Goal: Task Accomplishment & Management: Use online tool/utility

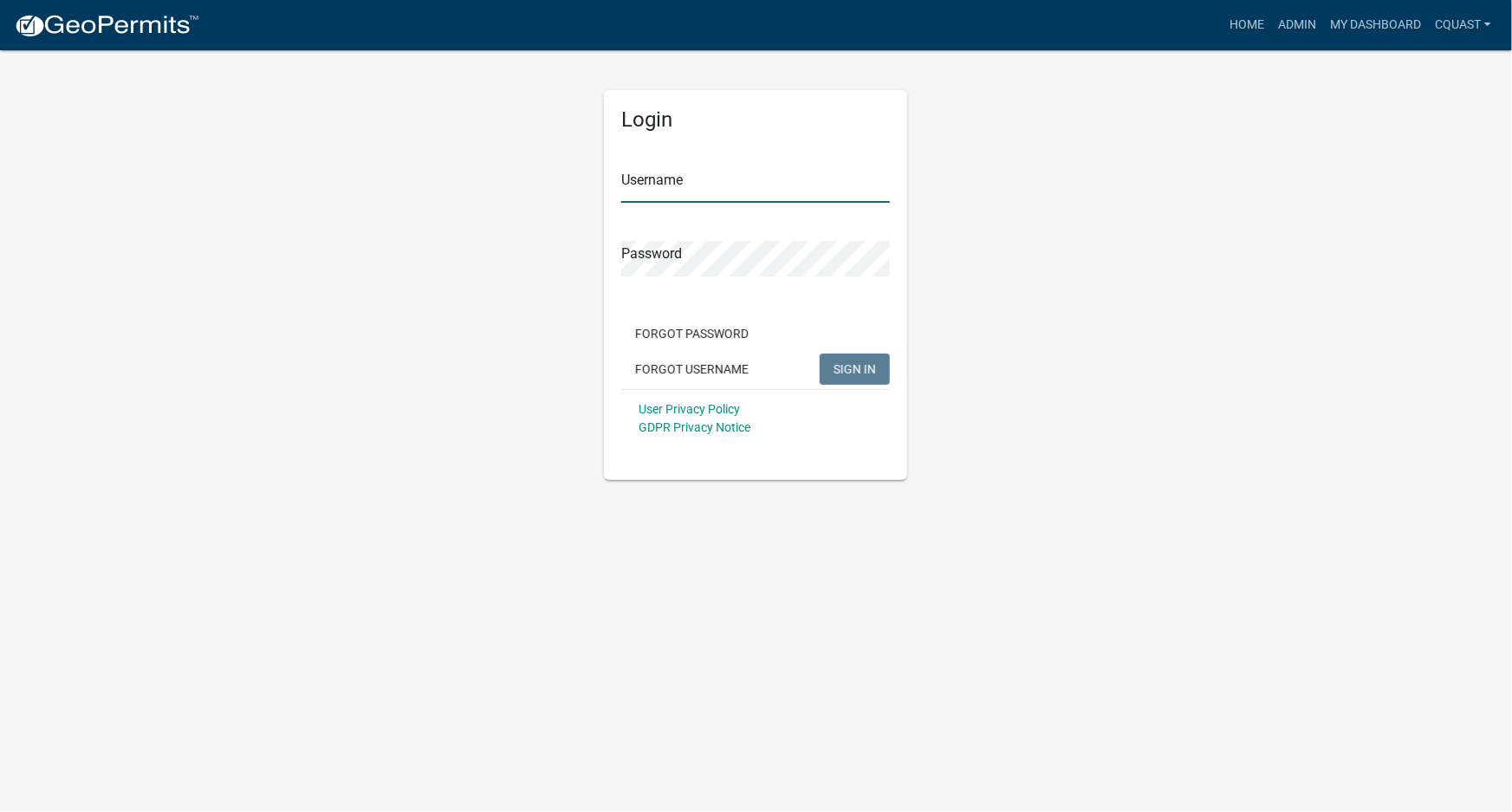
type input "cquast"
click at [857, 366] on span "SIGN IN" at bounding box center [855, 368] width 43 height 14
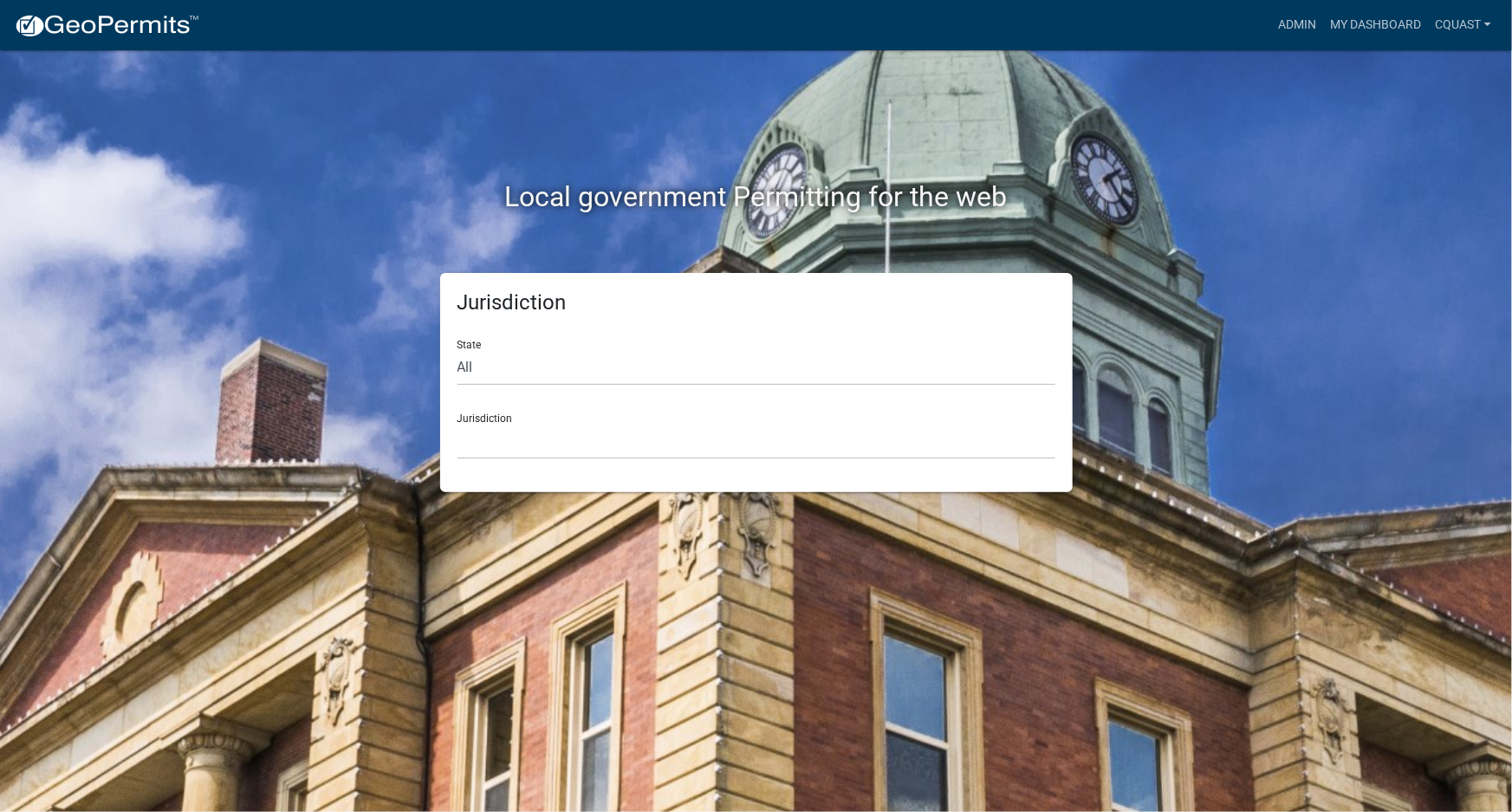
click at [1393, 6] on nav "more_horiz Admin My Dashboard cquast Admin Account Logout" at bounding box center [756, 25] width 1512 height 50
click at [1389, 20] on link "My Dashboard" at bounding box center [1375, 26] width 105 height 33
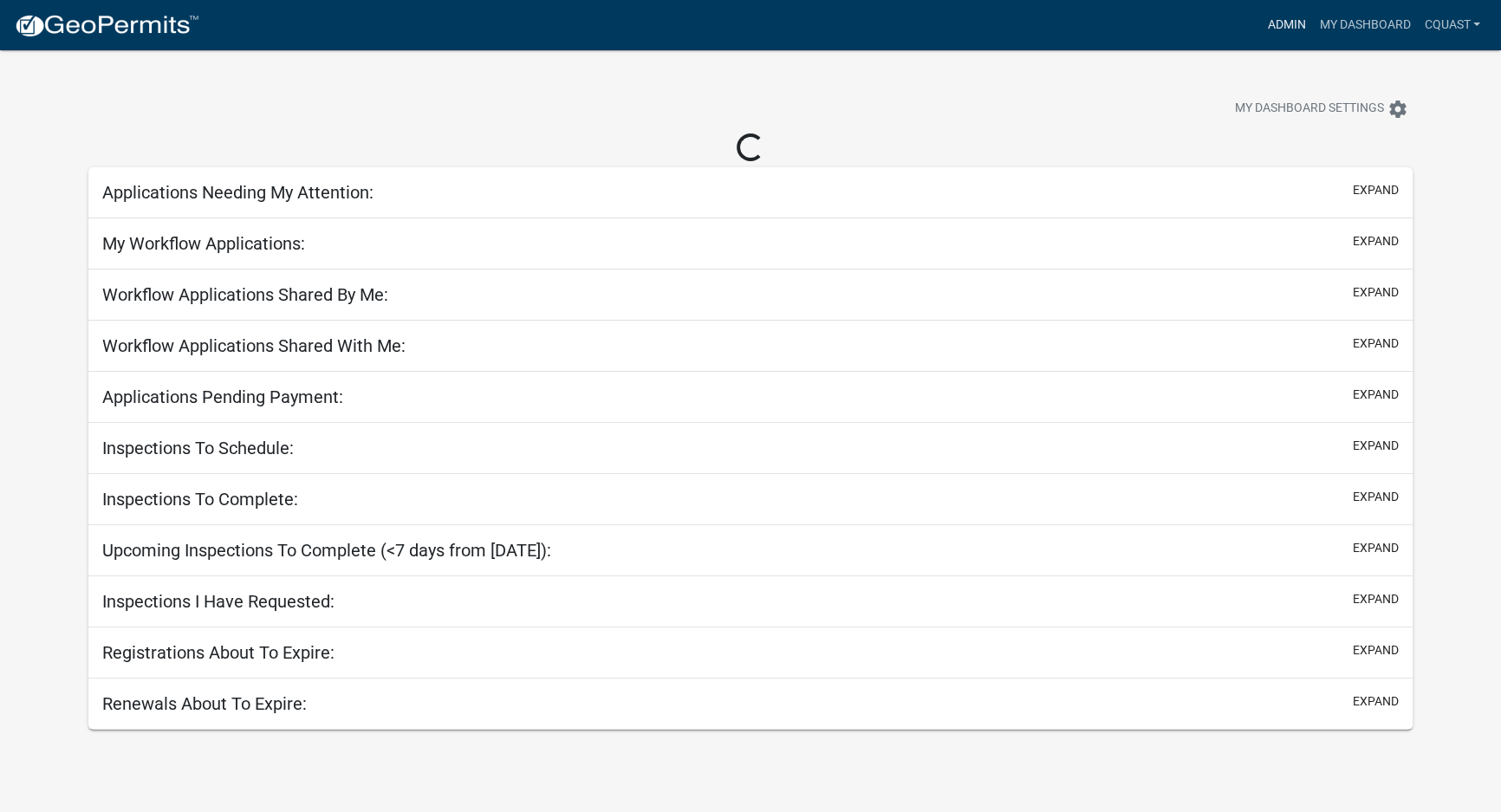
click at [1298, 22] on link "Admin" at bounding box center [1286, 26] width 52 height 33
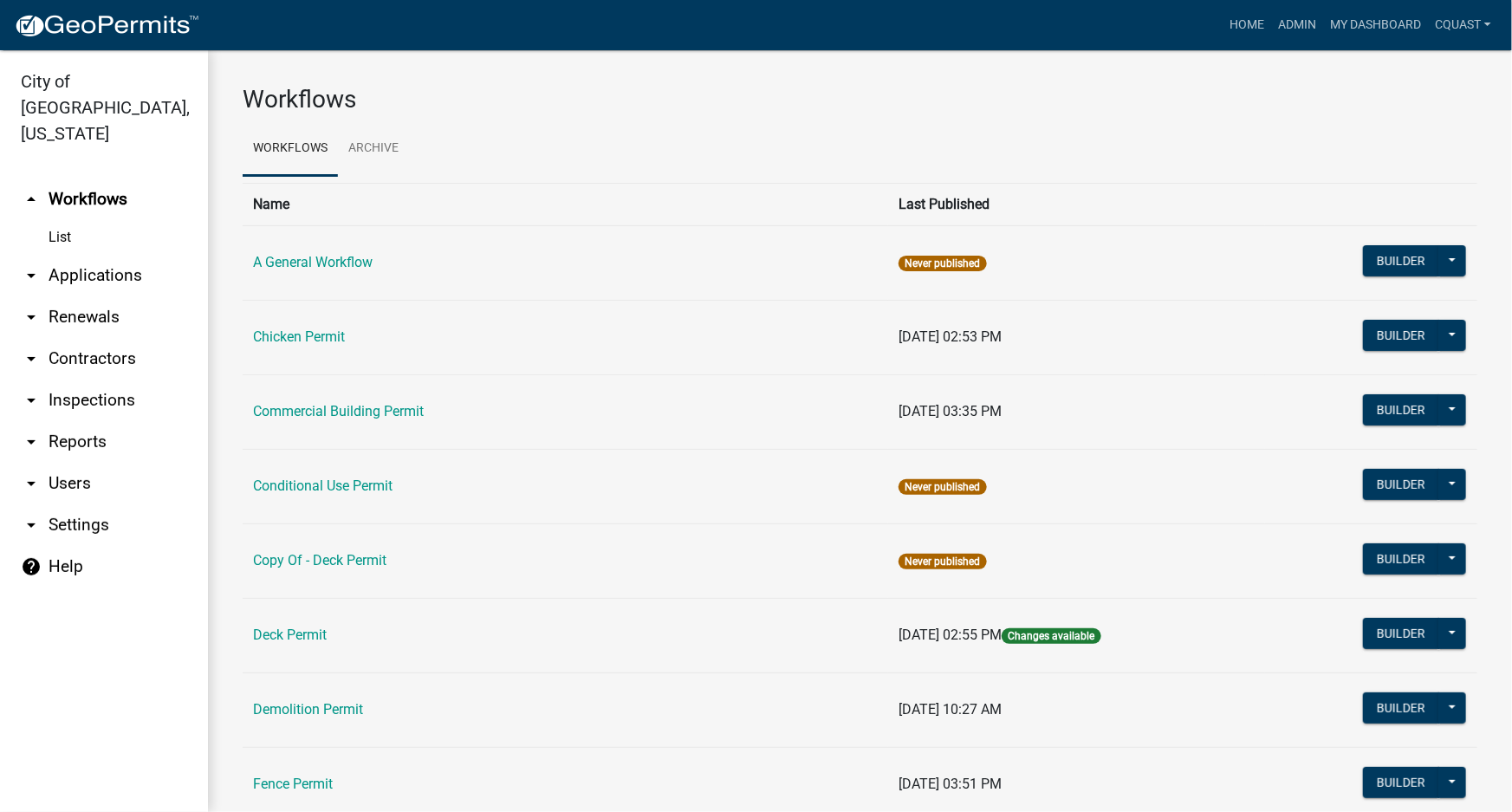
click at [126, 255] on link "arrow_drop_down Applications" at bounding box center [104, 276] width 208 height 42
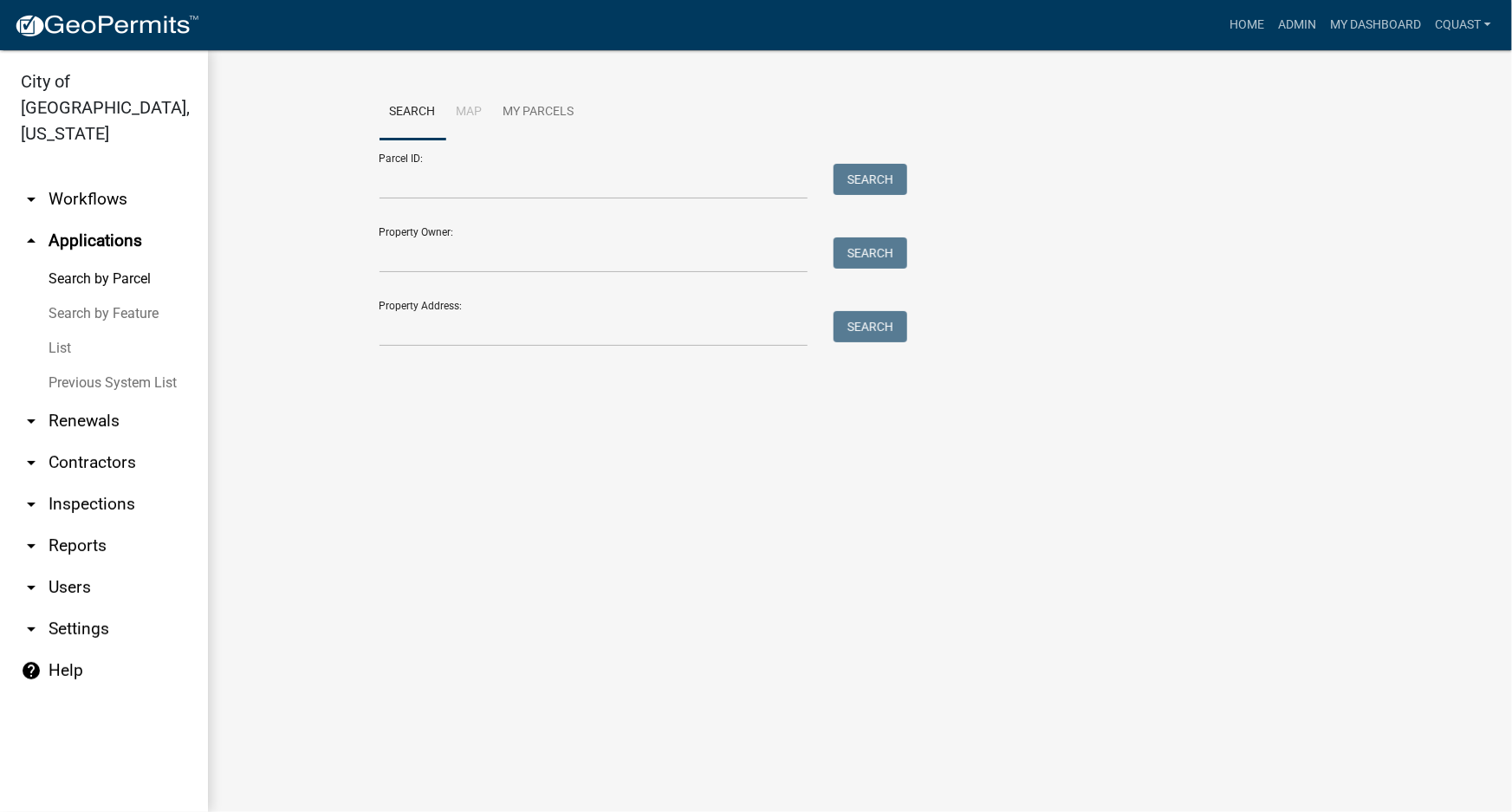
click at [132, 296] on link "Search by Feature" at bounding box center [104, 313] width 208 height 35
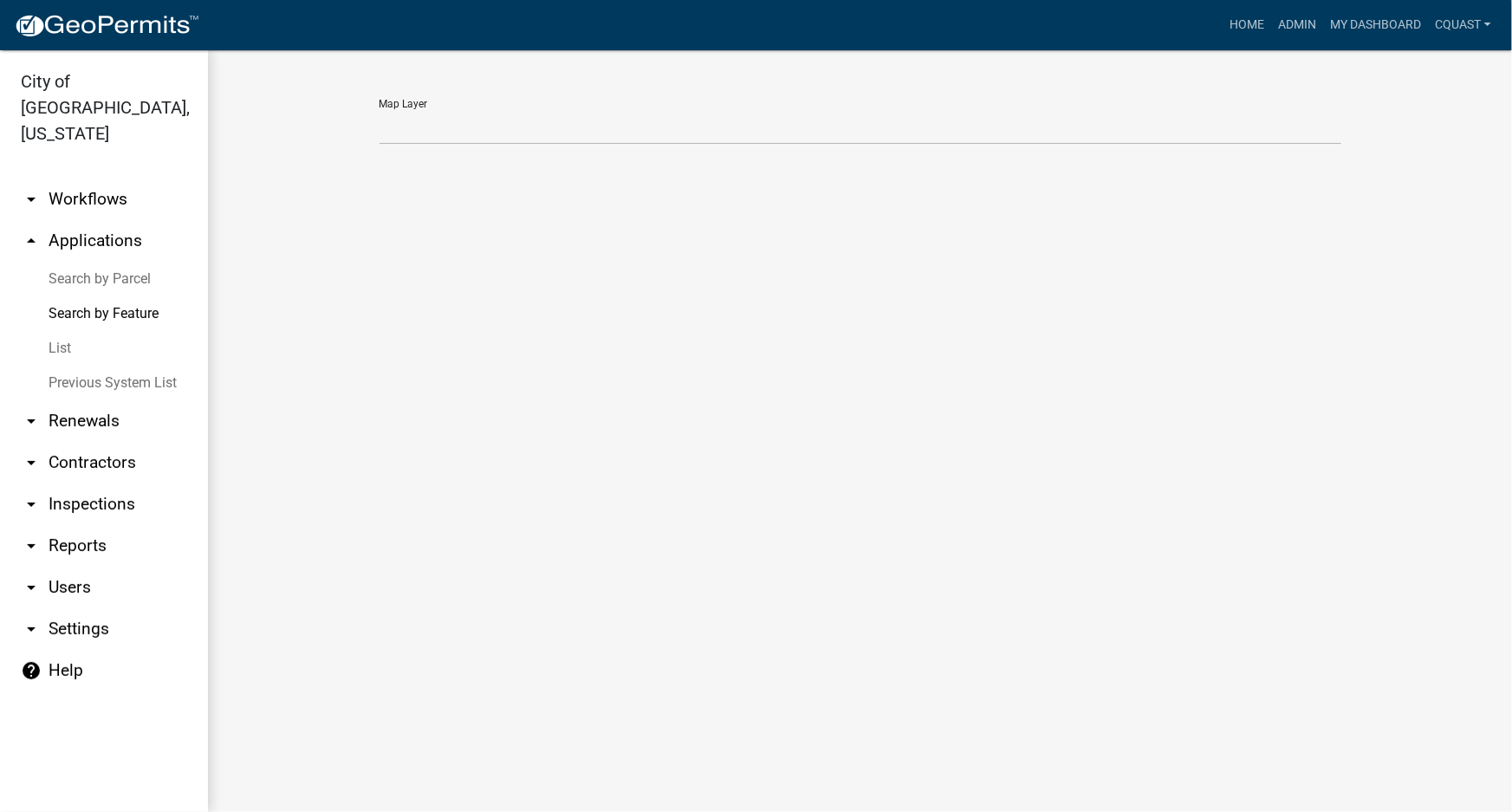
click at [63, 331] on link "List" at bounding box center [104, 348] width 208 height 35
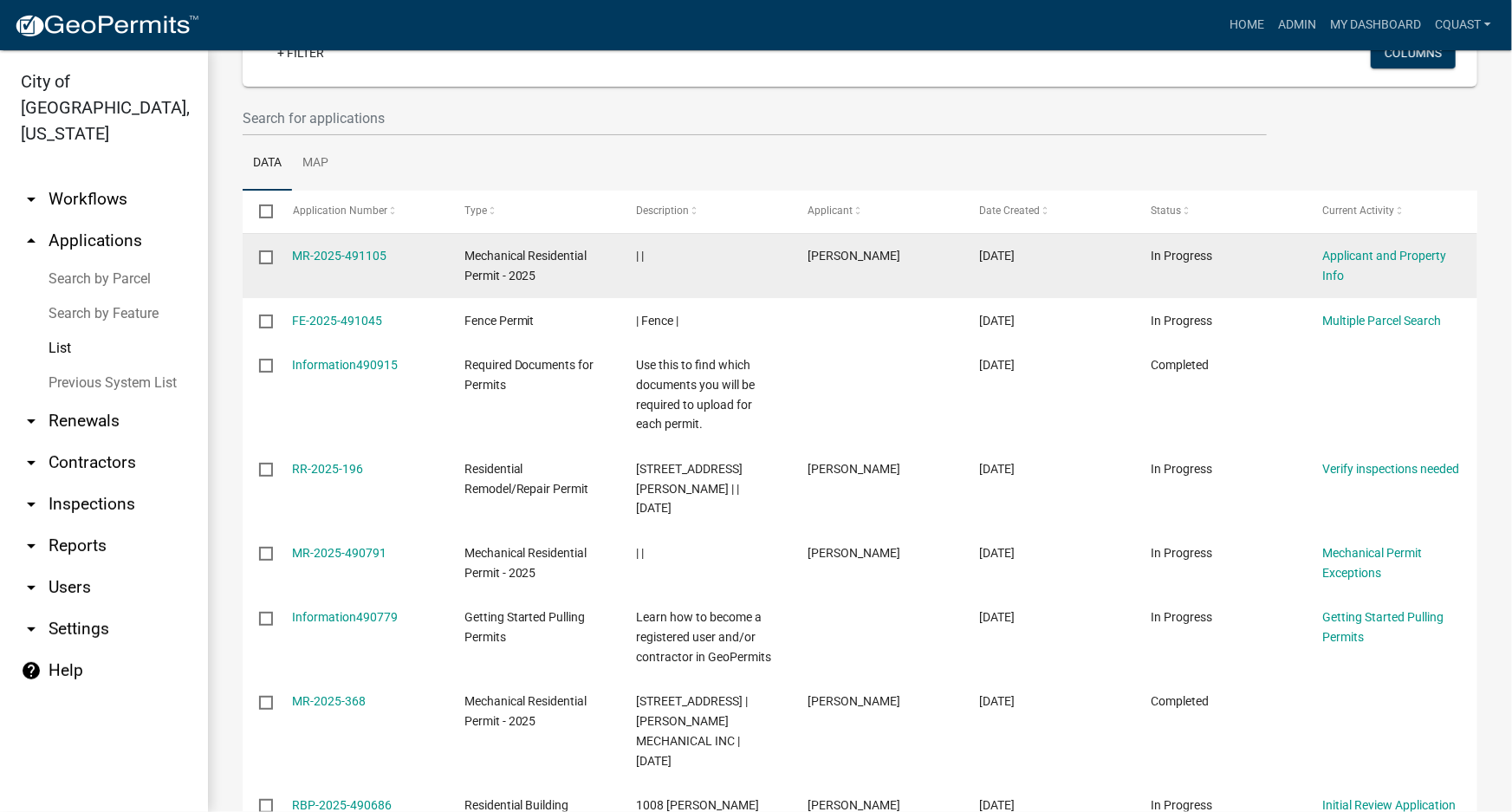
scroll to position [157, 0]
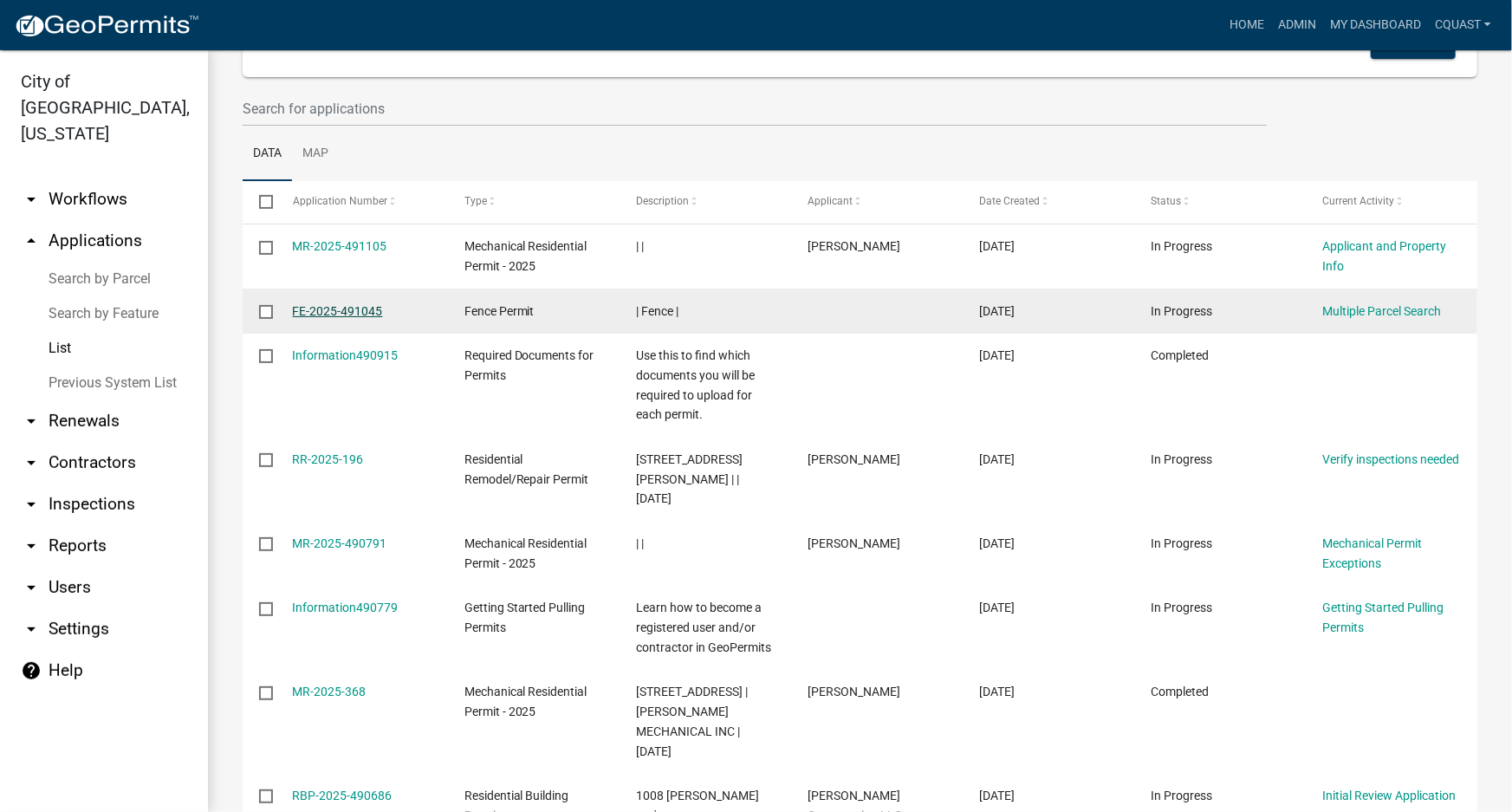
click at [374, 307] on link "FE-2025-491045" at bounding box center [337, 311] width 90 height 14
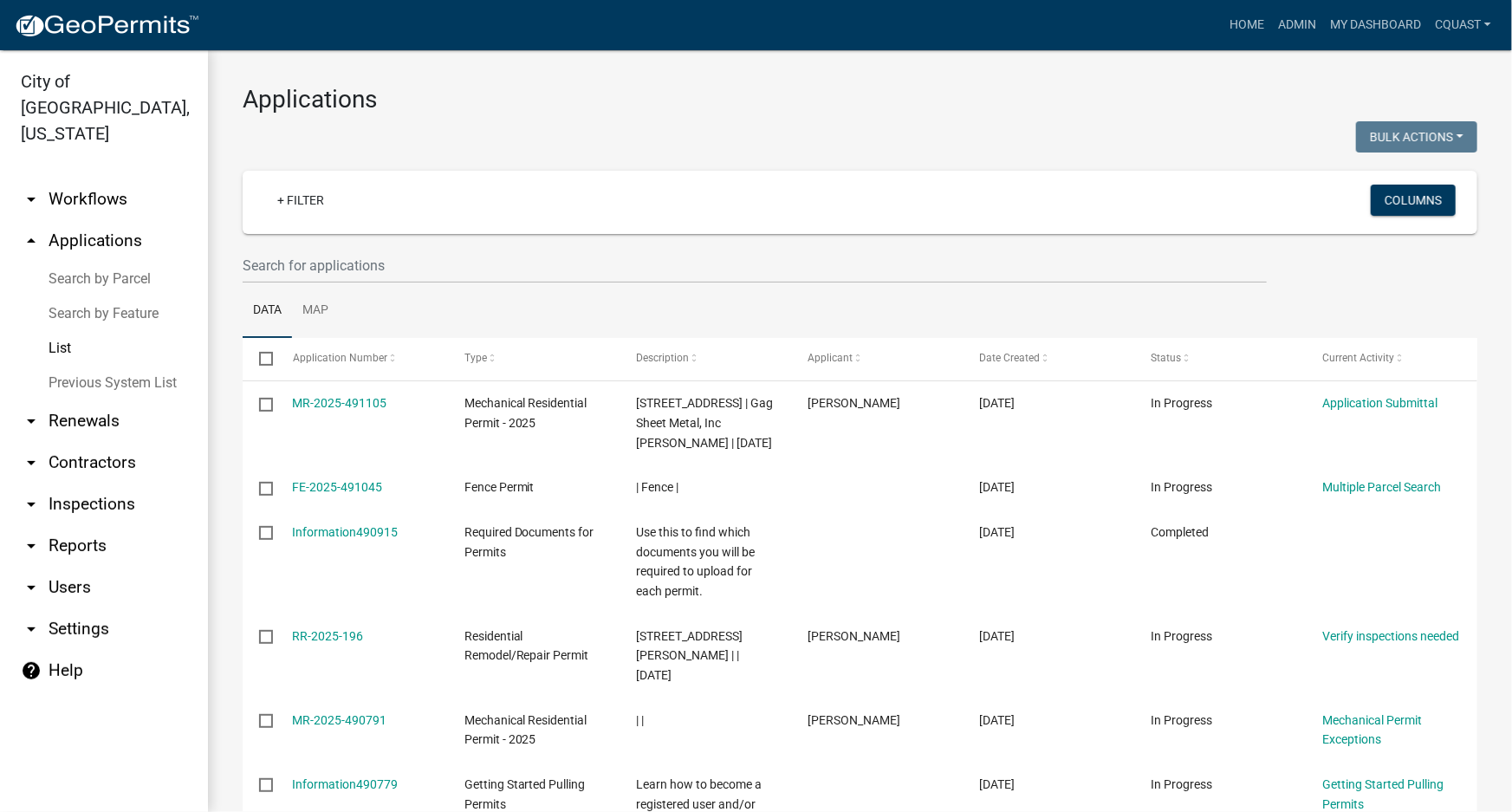
click at [87, 221] on link "arrow_drop_up Applications" at bounding box center [104, 242] width 208 height 42
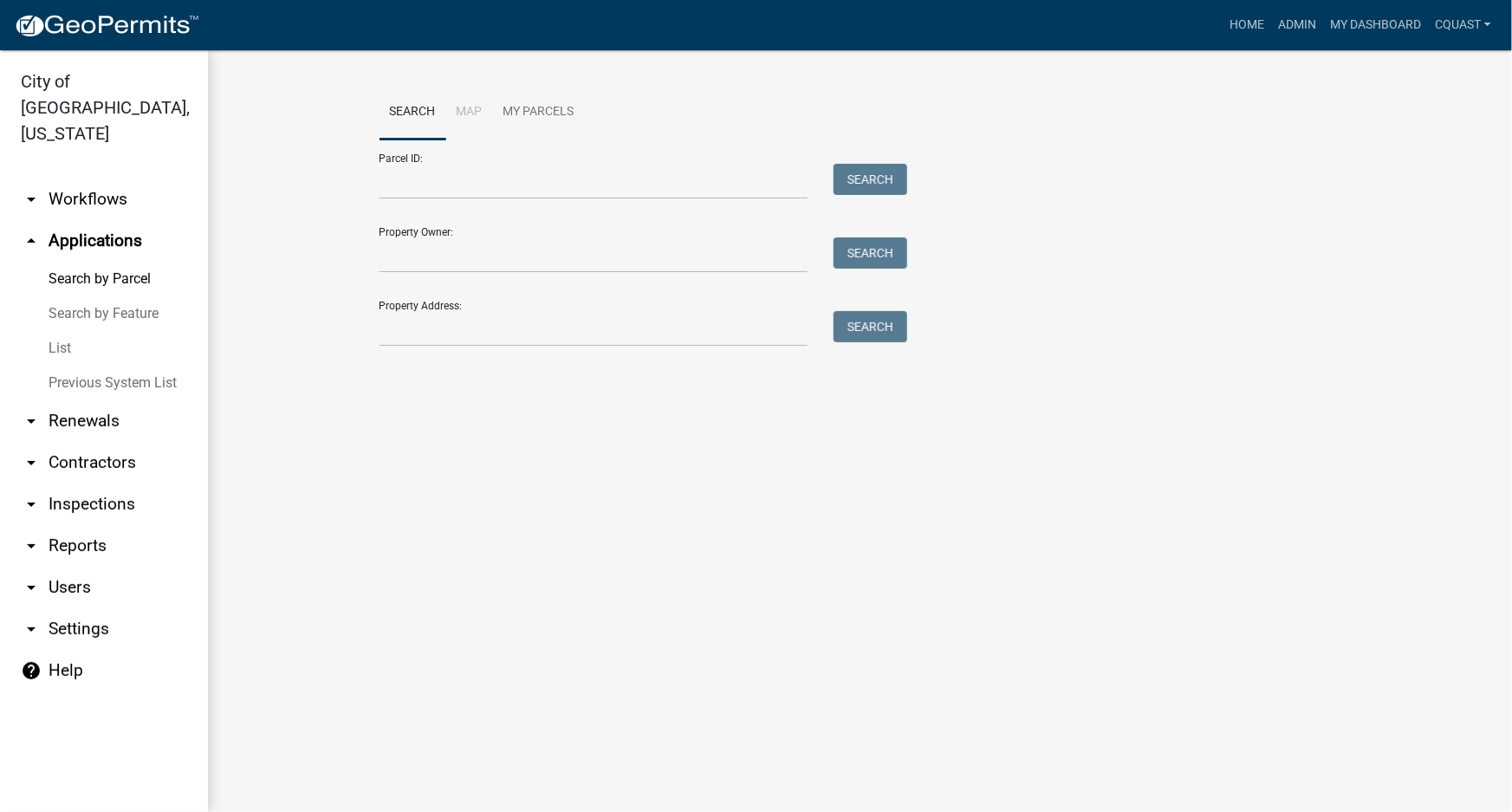
click at [121, 268] on link "Search by Parcel" at bounding box center [104, 279] width 208 height 35
click at [121, 296] on link "Search by Feature" at bounding box center [104, 313] width 208 height 35
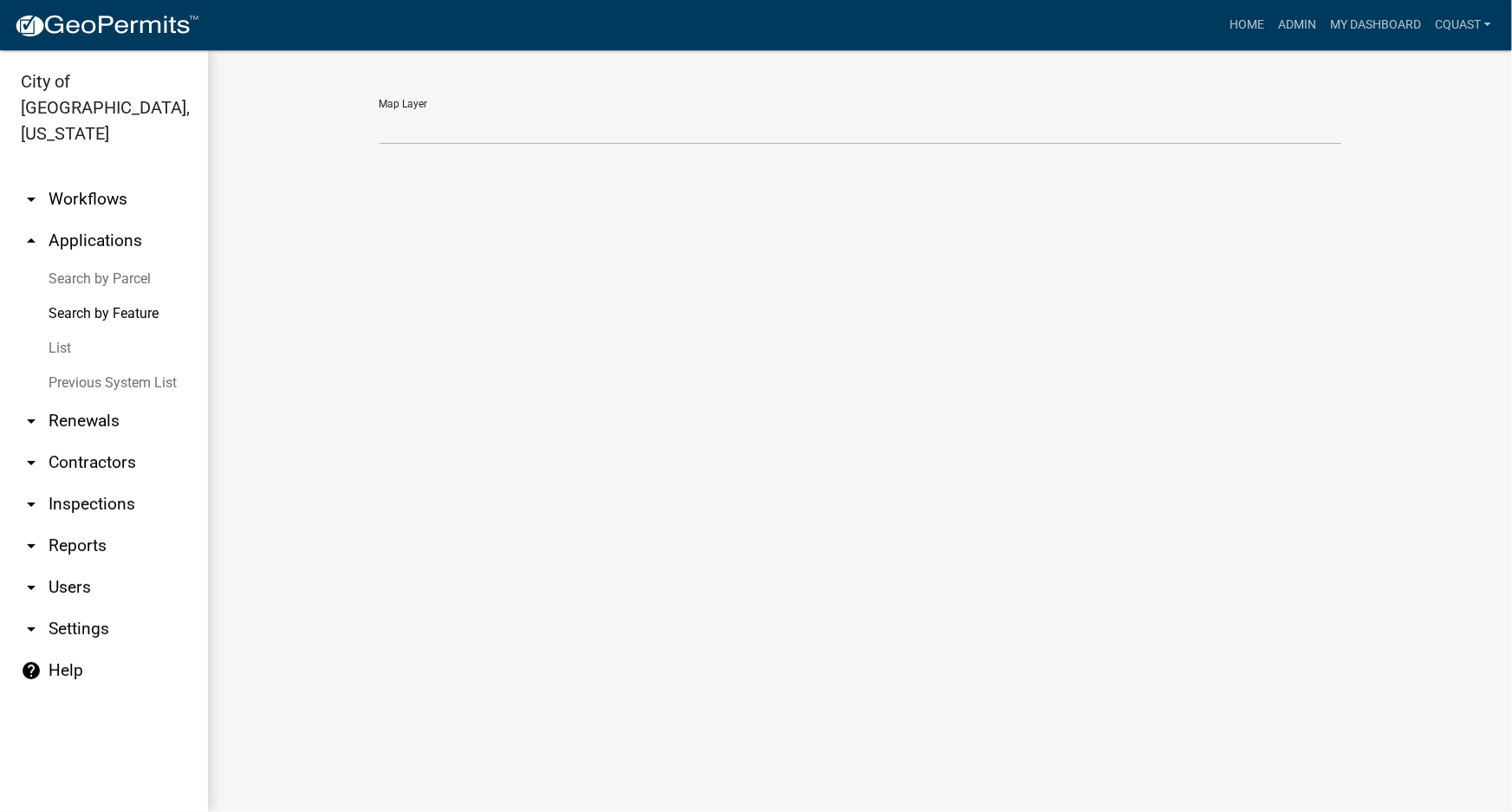
click at [105, 331] on link "List" at bounding box center [104, 348] width 208 height 35
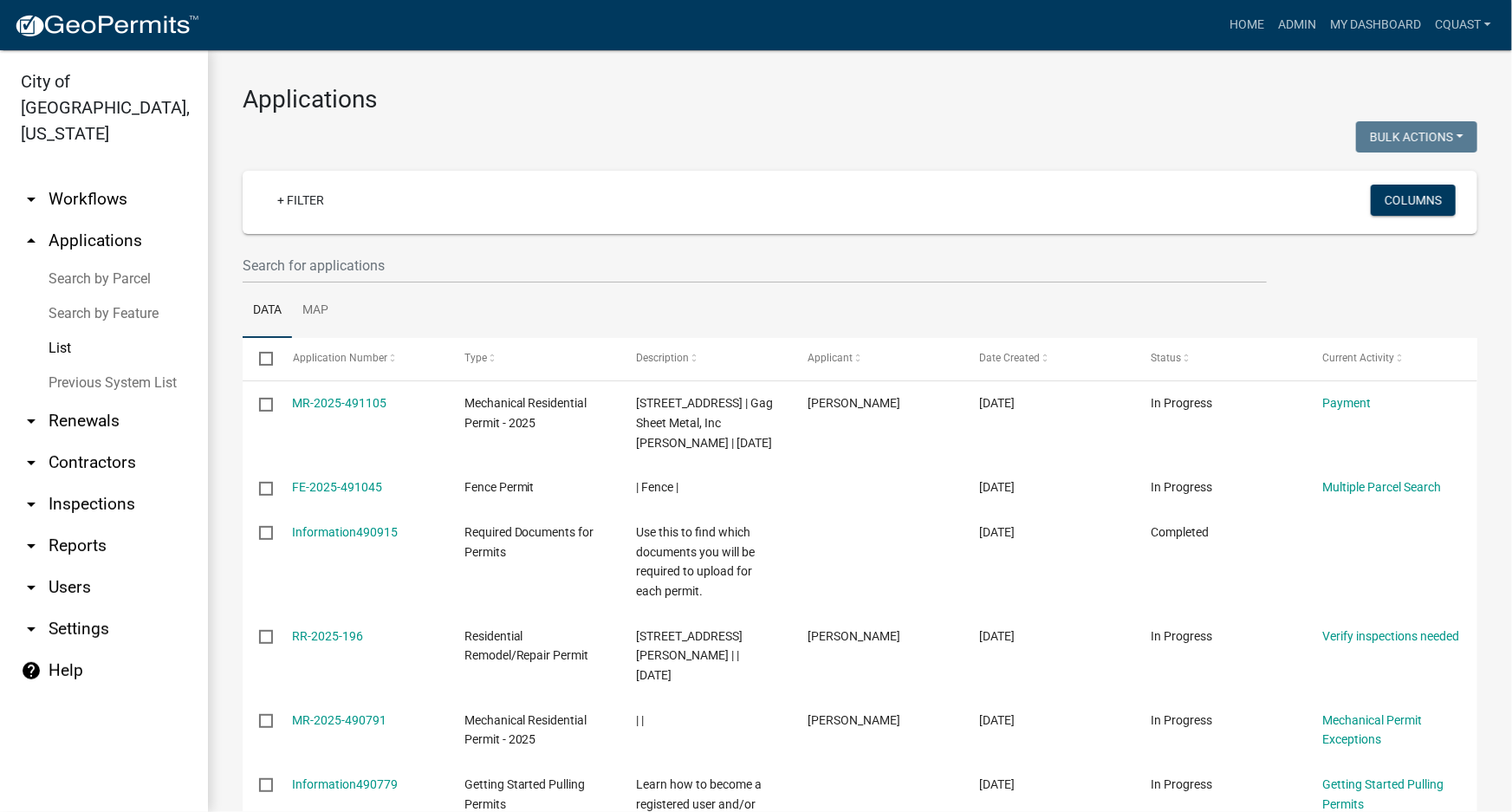
click at [87, 400] on link "arrow_drop_down Renewals" at bounding box center [104, 421] width 208 height 42
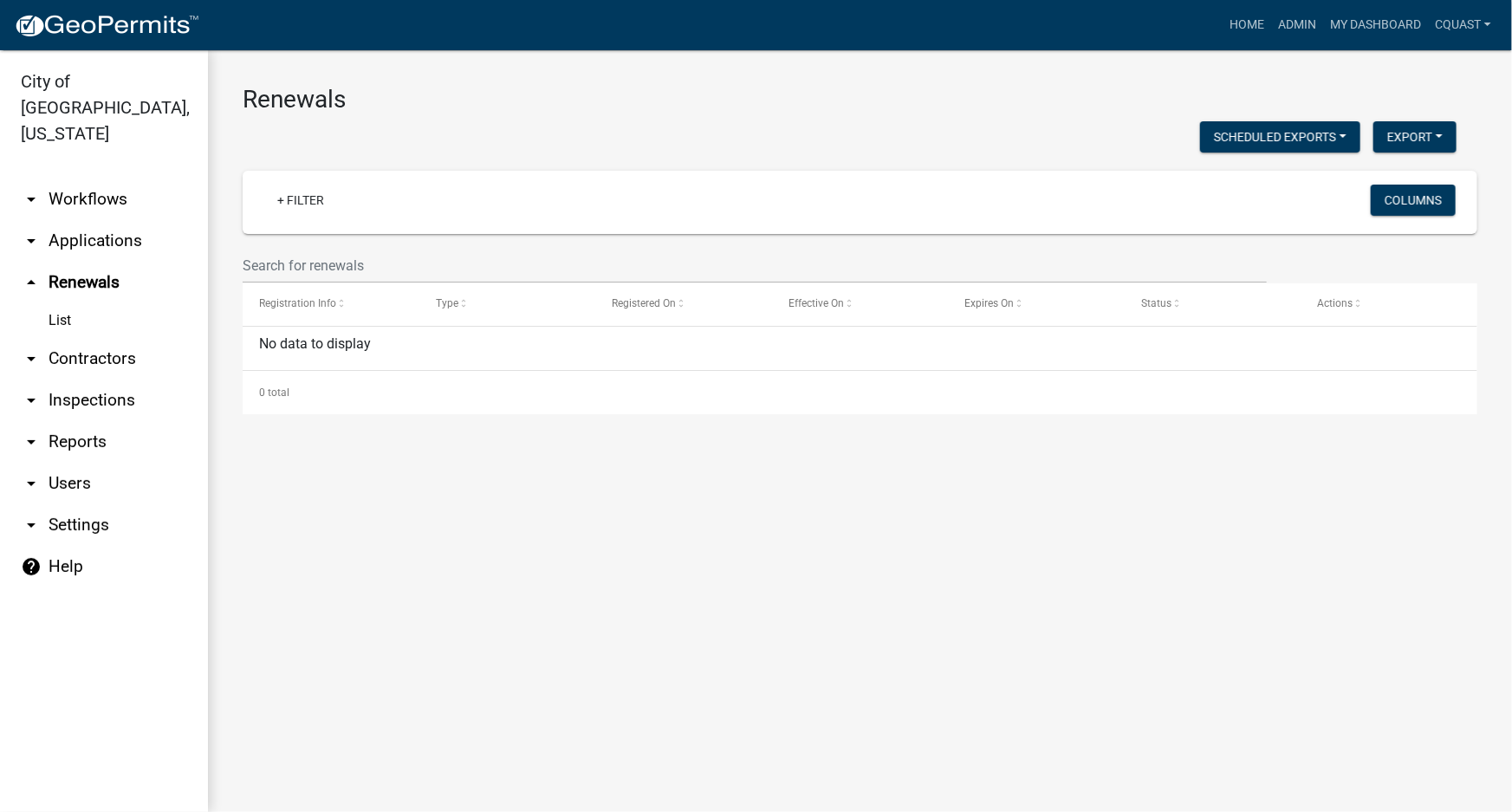
click at [85, 421] on link "arrow_drop_down Reports" at bounding box center [104, 442] width 208 height 42
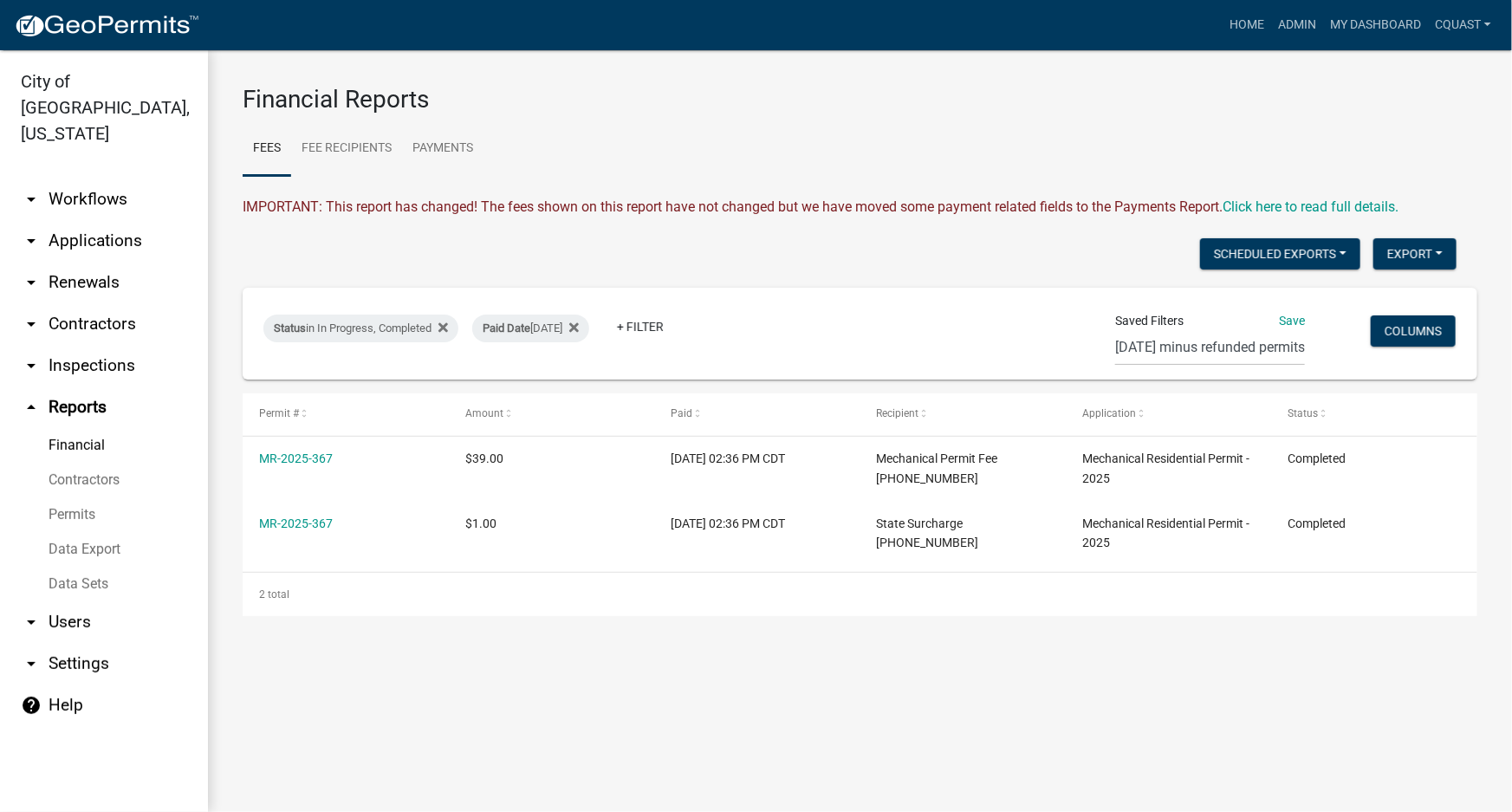
click at [78, 567] on link "Data Sets" at bounding box center [104, 584] width 208 height 35
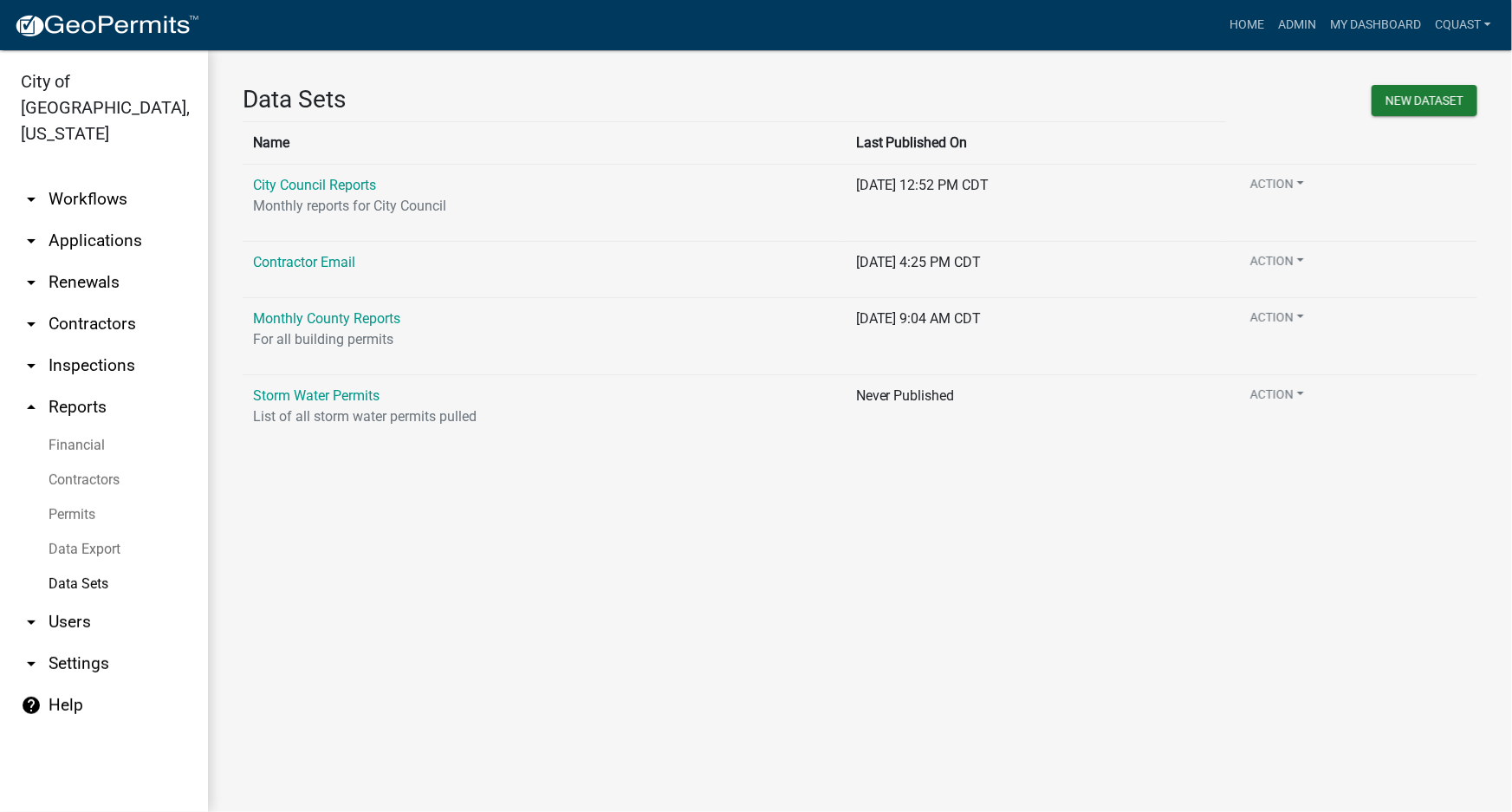
click at [81, 532] on link "Data Export" at bounding box center [104, 550] width 208 height 35
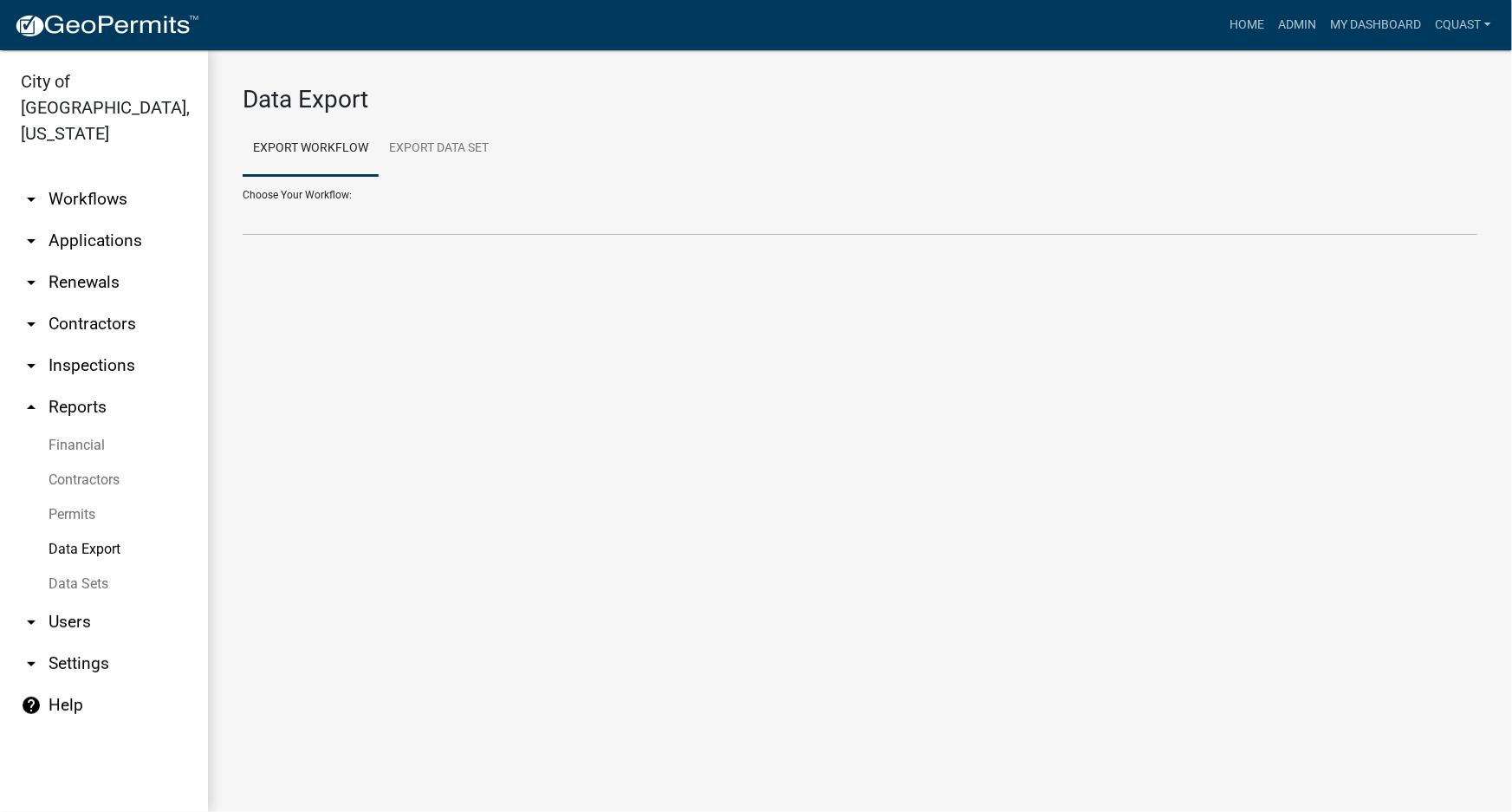
click at [80, 498] on link "Permits" at bounding box center [104, 515] width 208 height 35
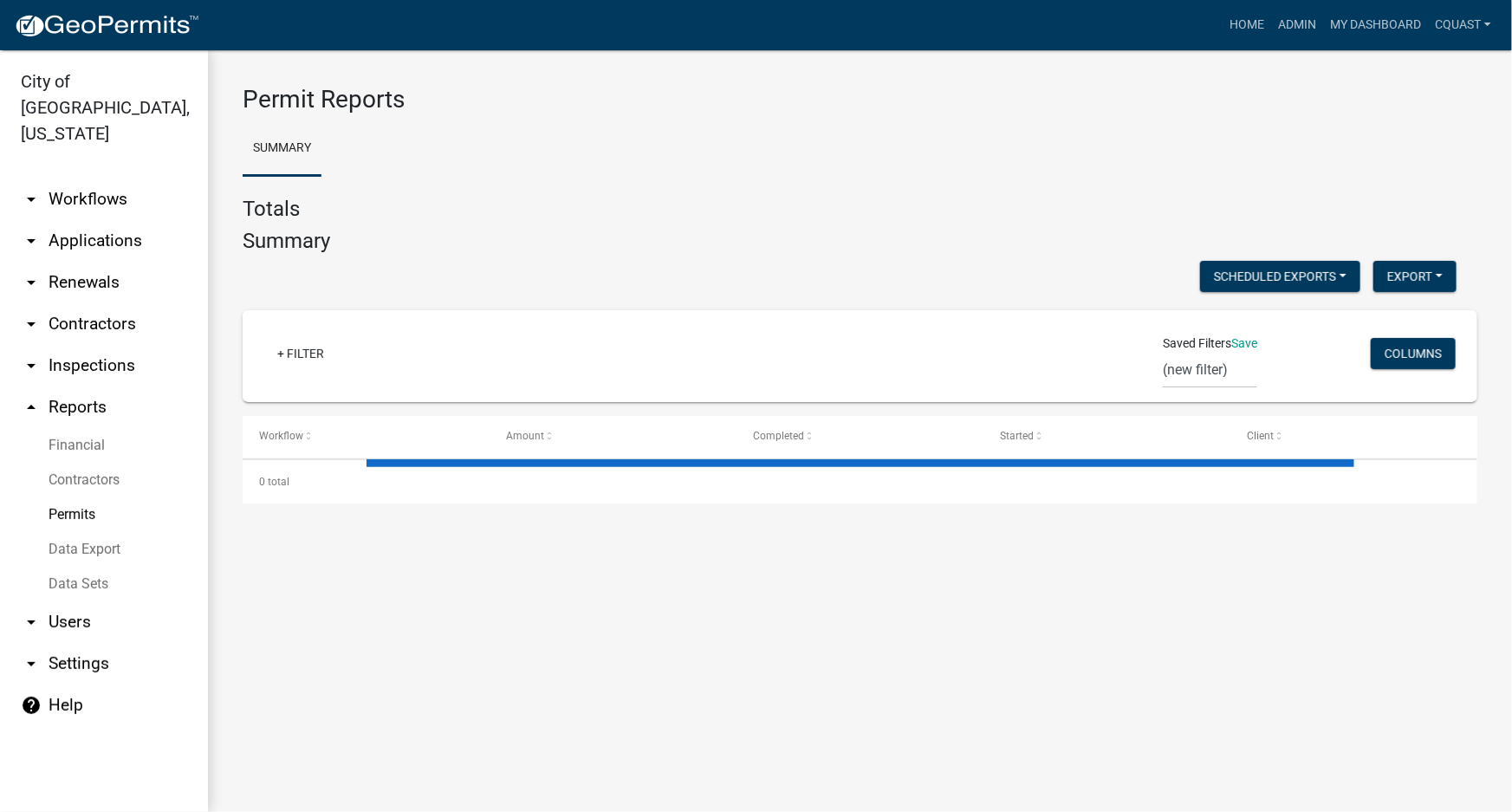
click at [99, 463] on link "Contractors" at bounding box center [104, 480] width 208 height 35
click at [103, 428] on link "Financial" at bounding box center [104, 446] width 208 height 35
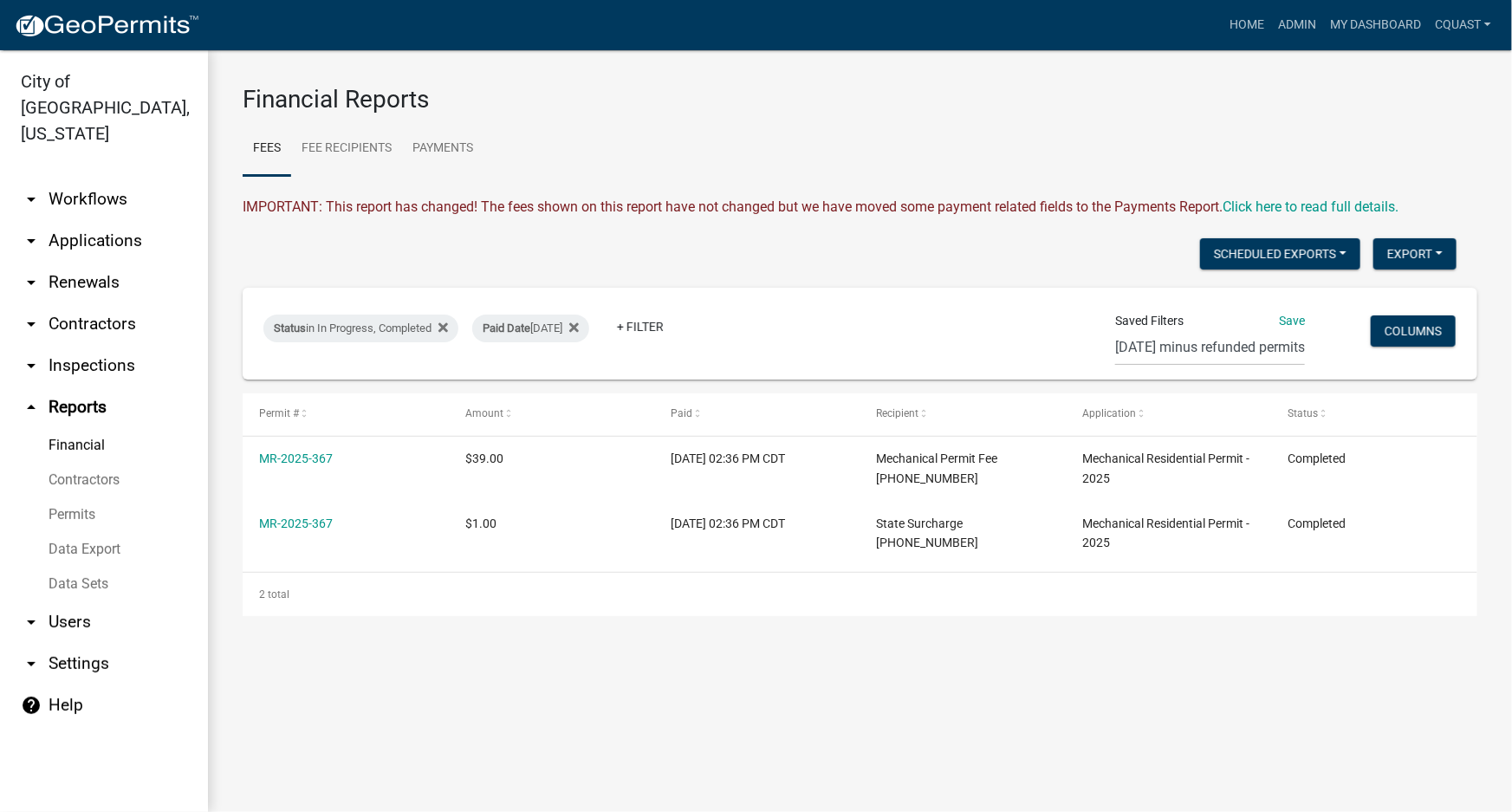
click at [87, 500] on link "Permits" at bounding box center [104, 515] width 208 height 35
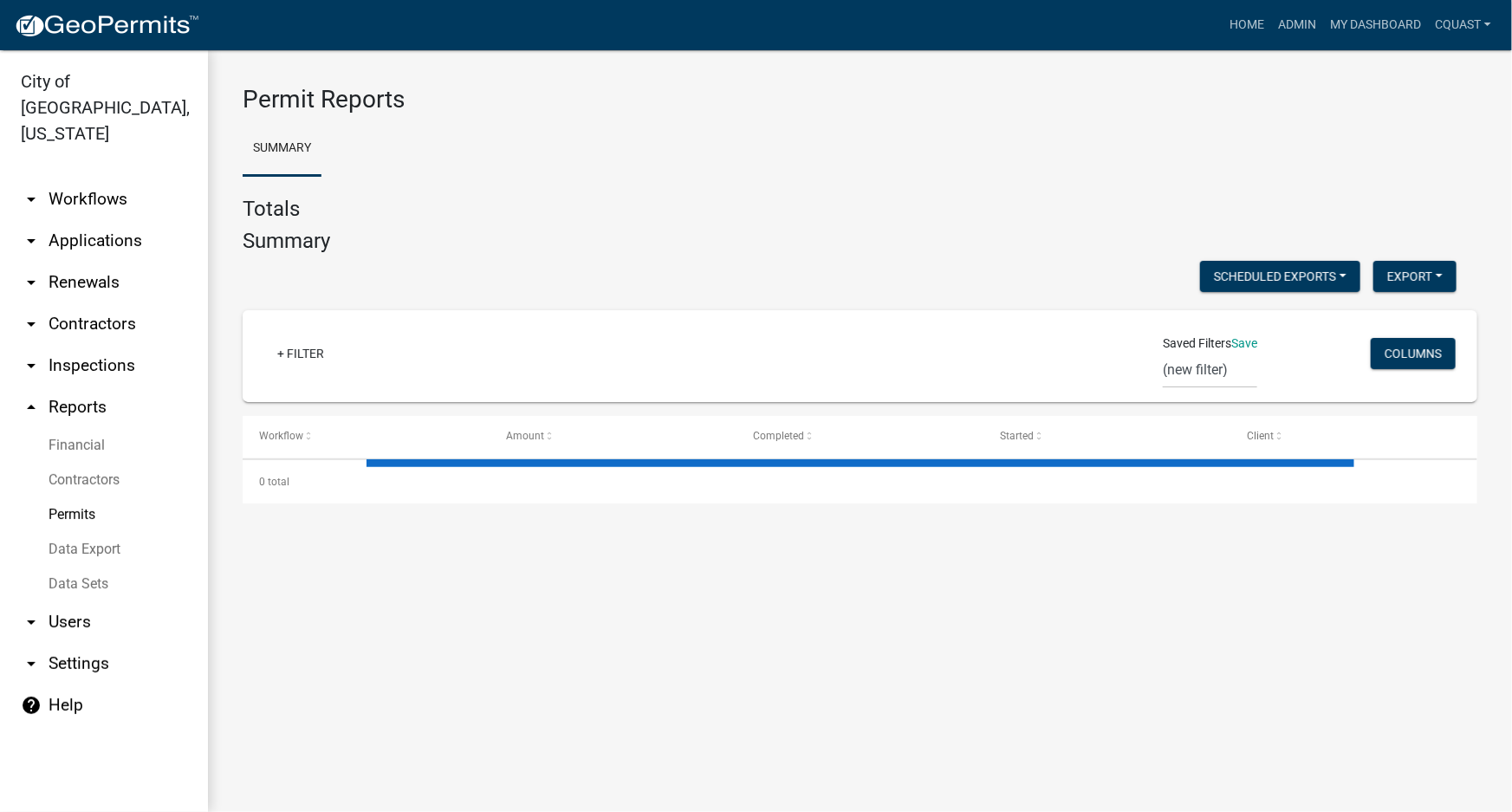
click at [87, 567] on link "Data Sets" at bounding box center [104, 584] width 208 height 35
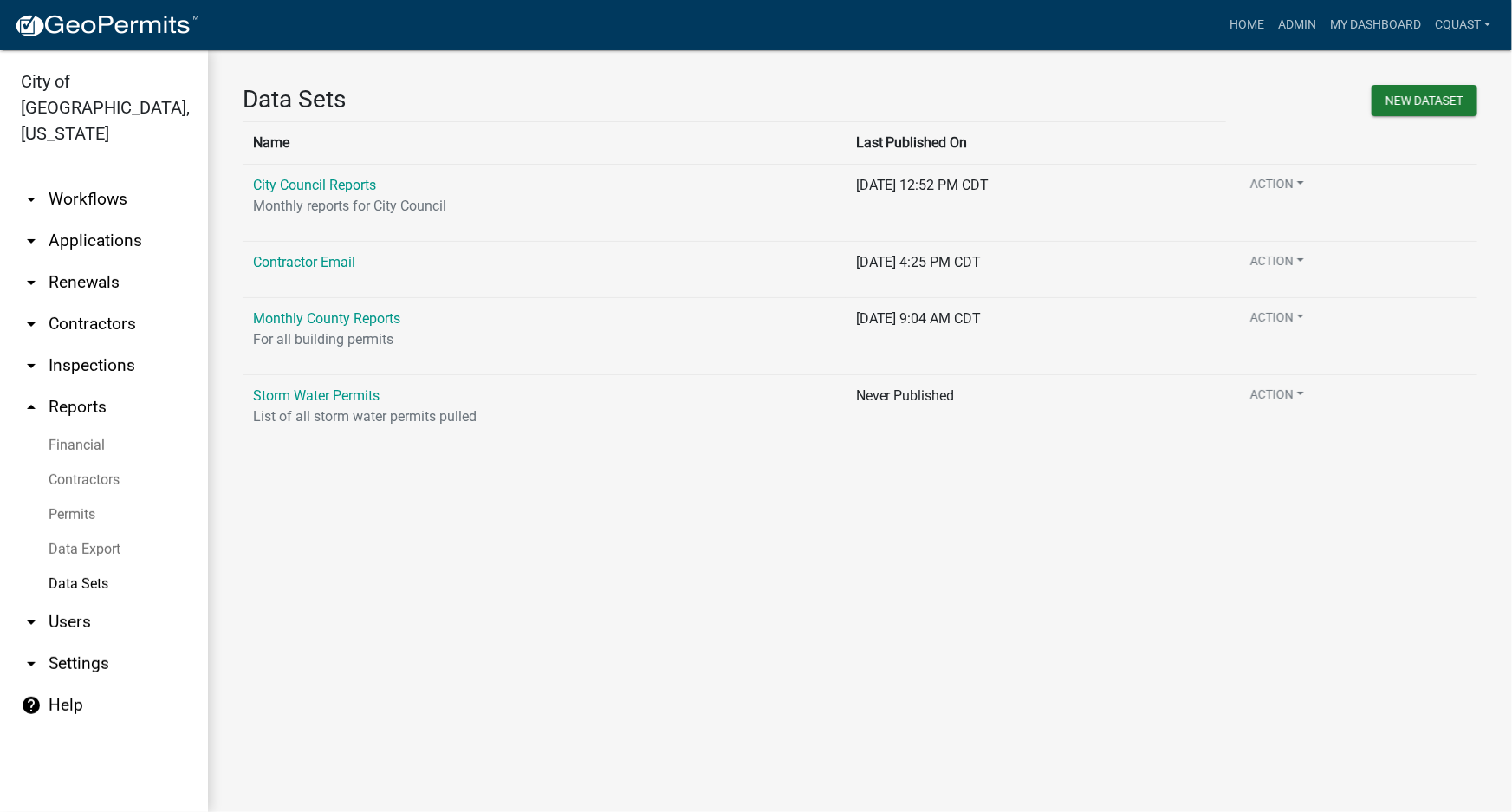
click at [89, 532] on link "Data Export" at bounding box center [104, 550] width 208 height 35
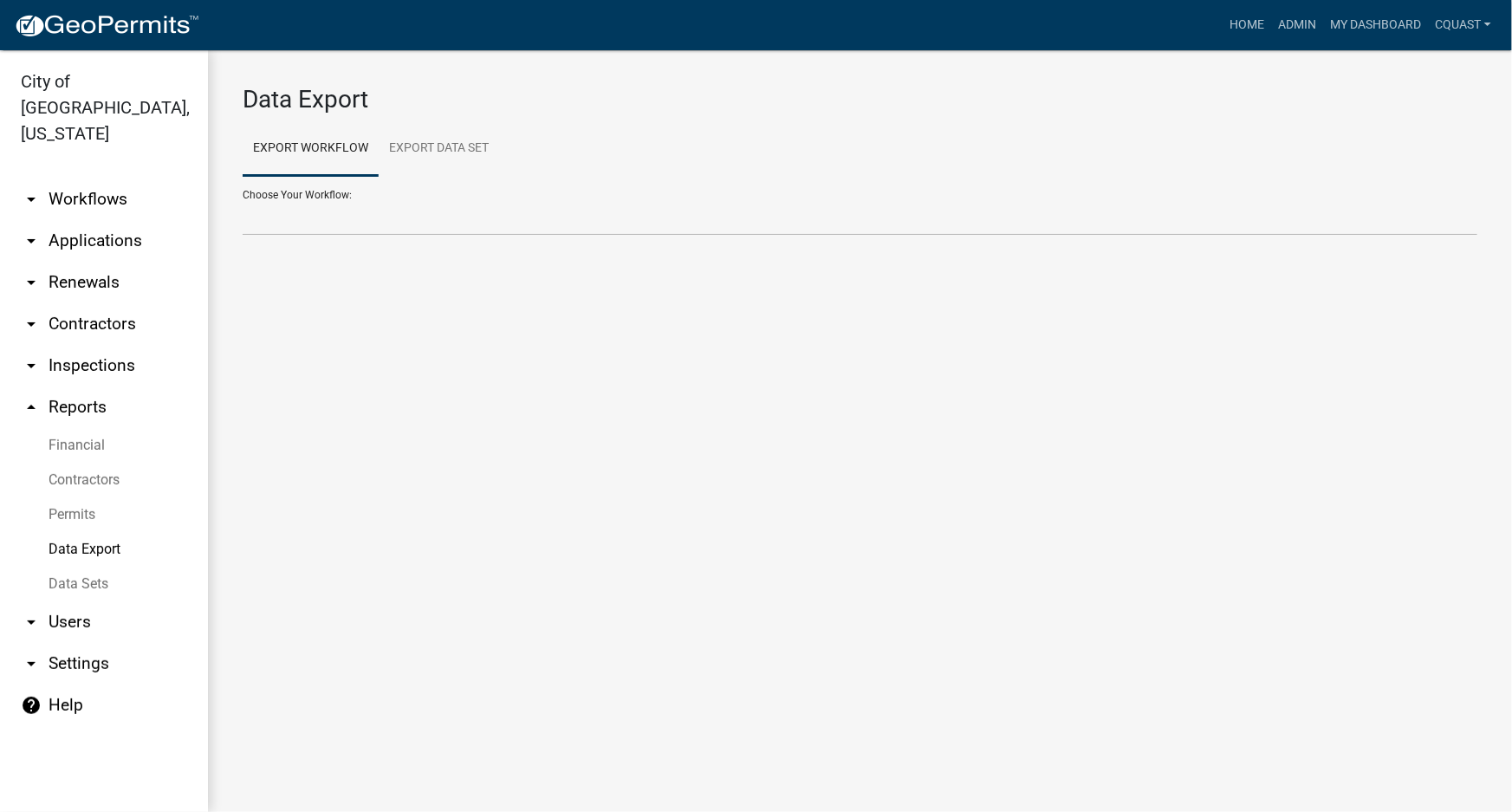
click at [95, 498] on link "Permits" at bounding box center [104, 515] width 208 height 35
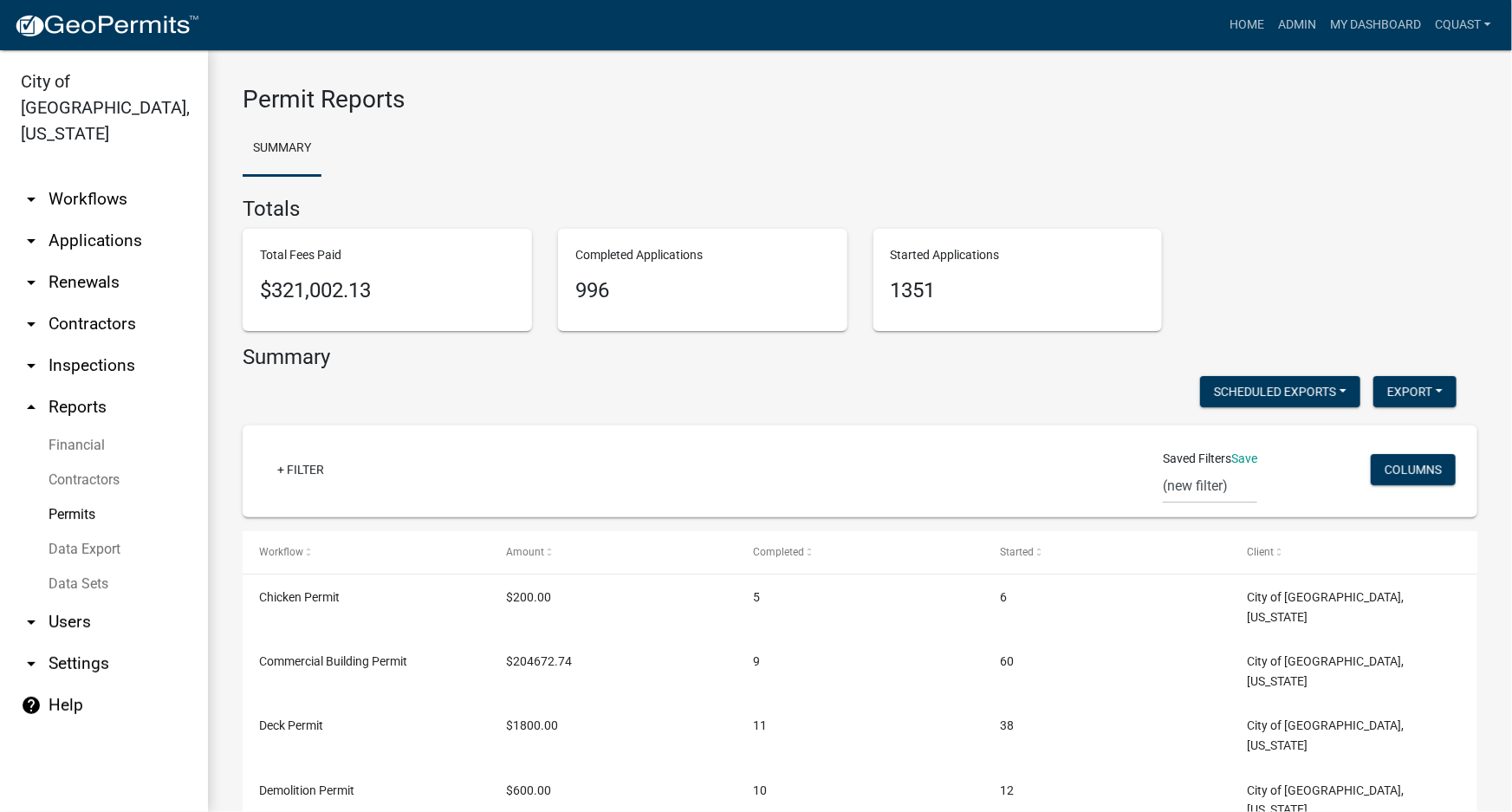
click at [113, 463] on link "Contractors" at bounding box center [104, 480] width 208 height 35
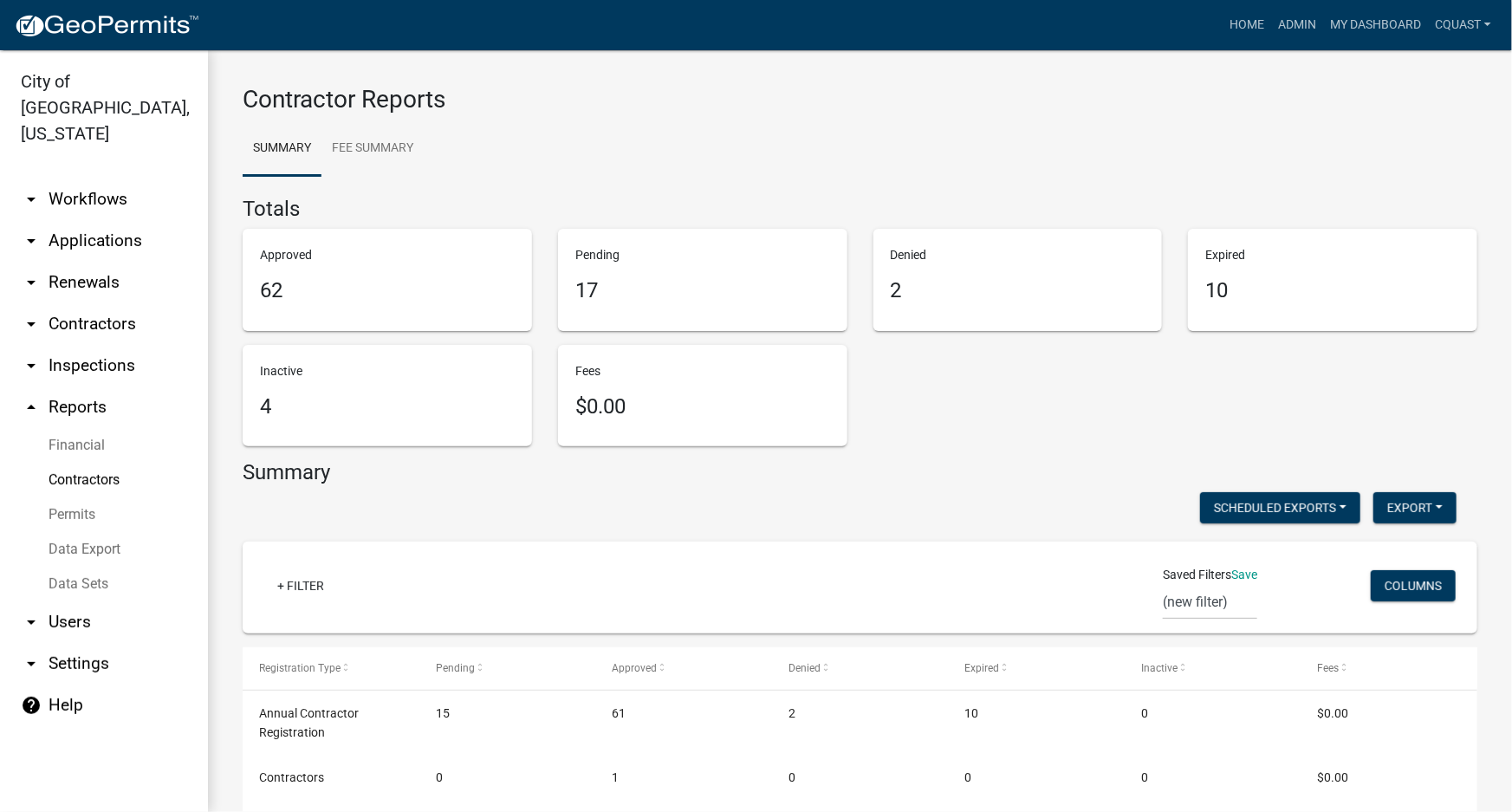
click at [103, 567] on link "Data Sets" at bounding box center [104, 584] width 208 height 35
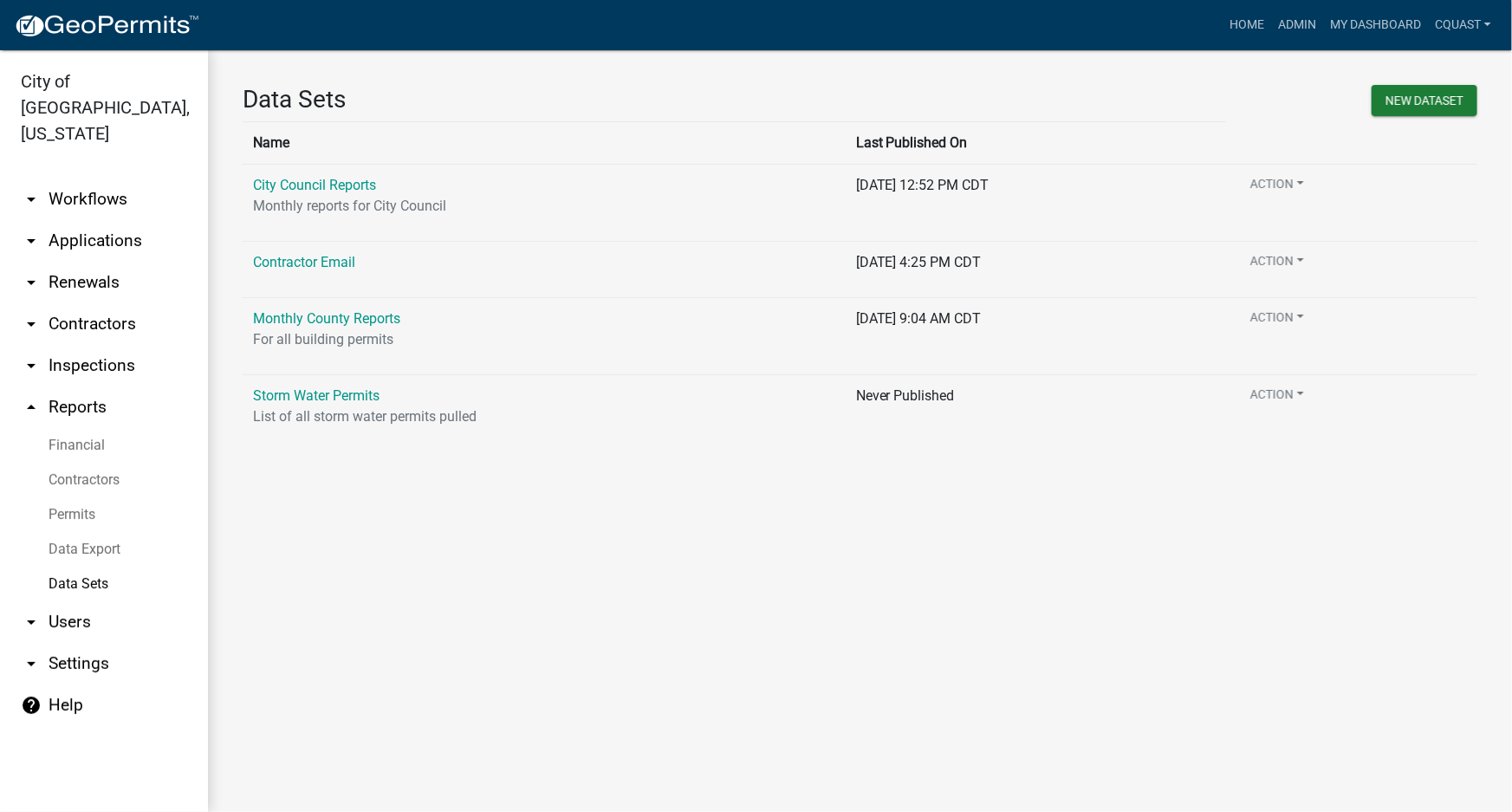
click at [104, 532] on link "Data Export" at bounding box center [104, 550] width 208 height 35
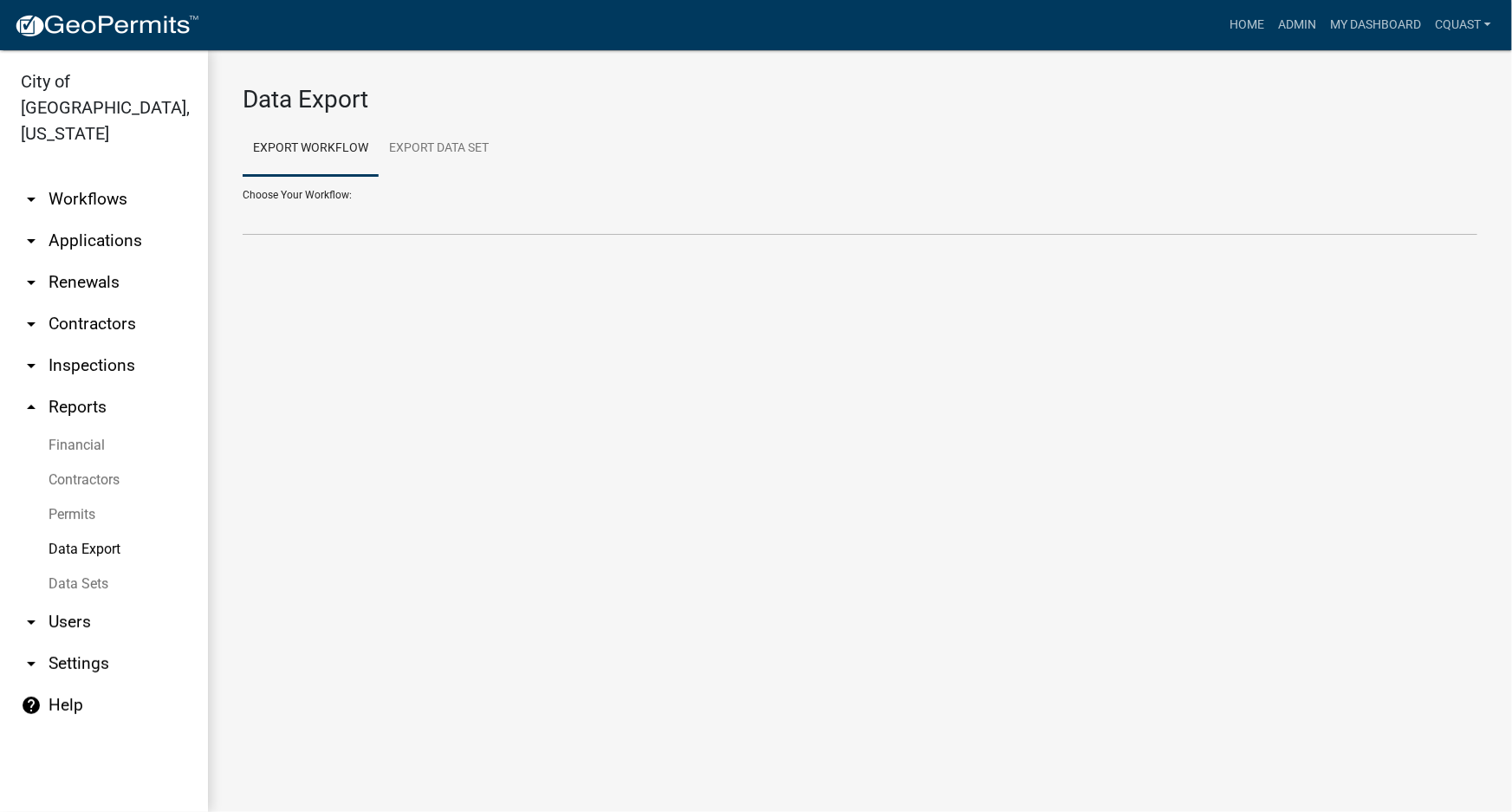
click at [87, 498] on link "Permits" at bounding box center [104, 515] width 208 height 35
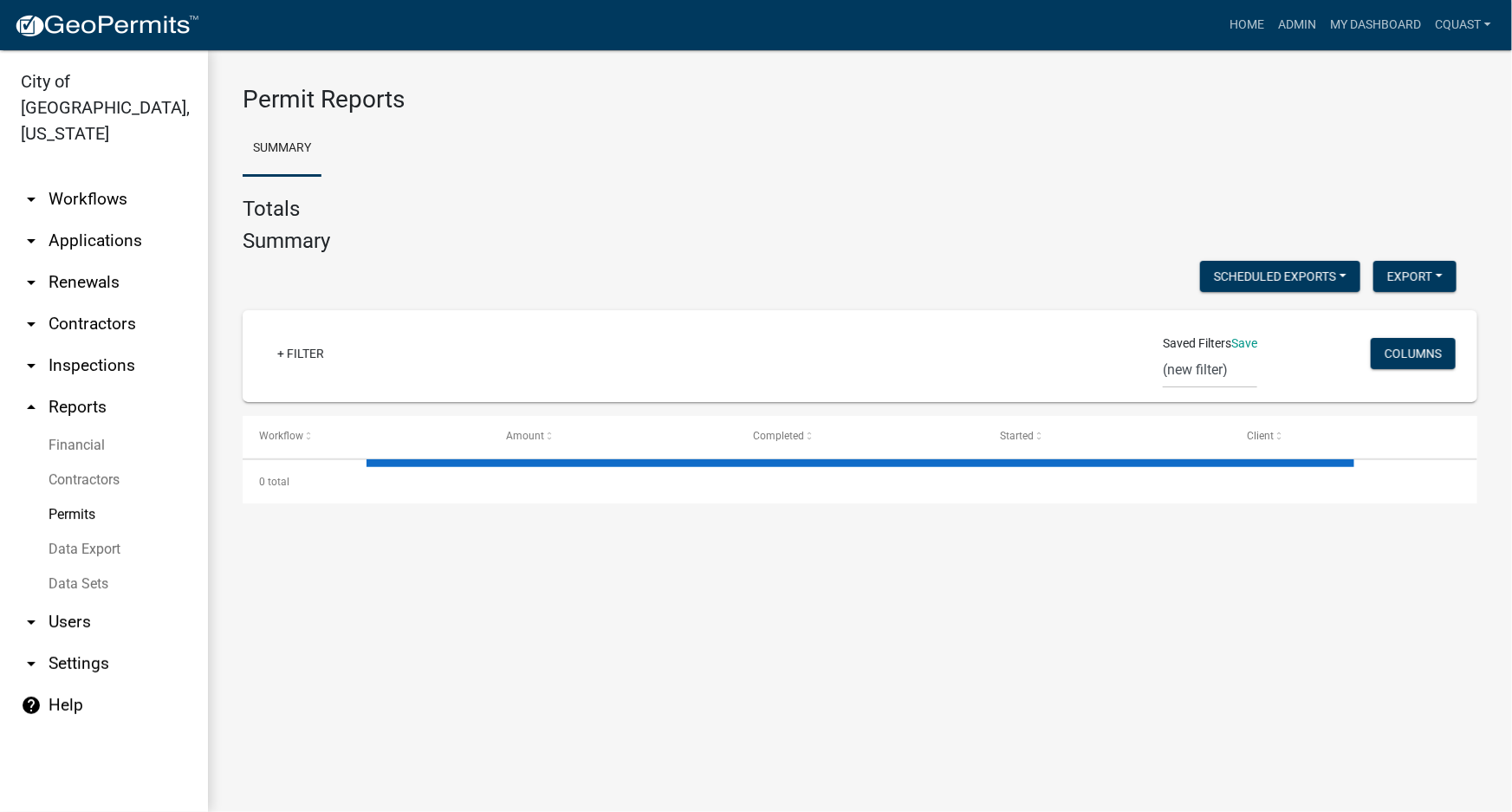
click at [81, 567] on link "Data Sets" at bounding box center [104, 584] width 208 height 35
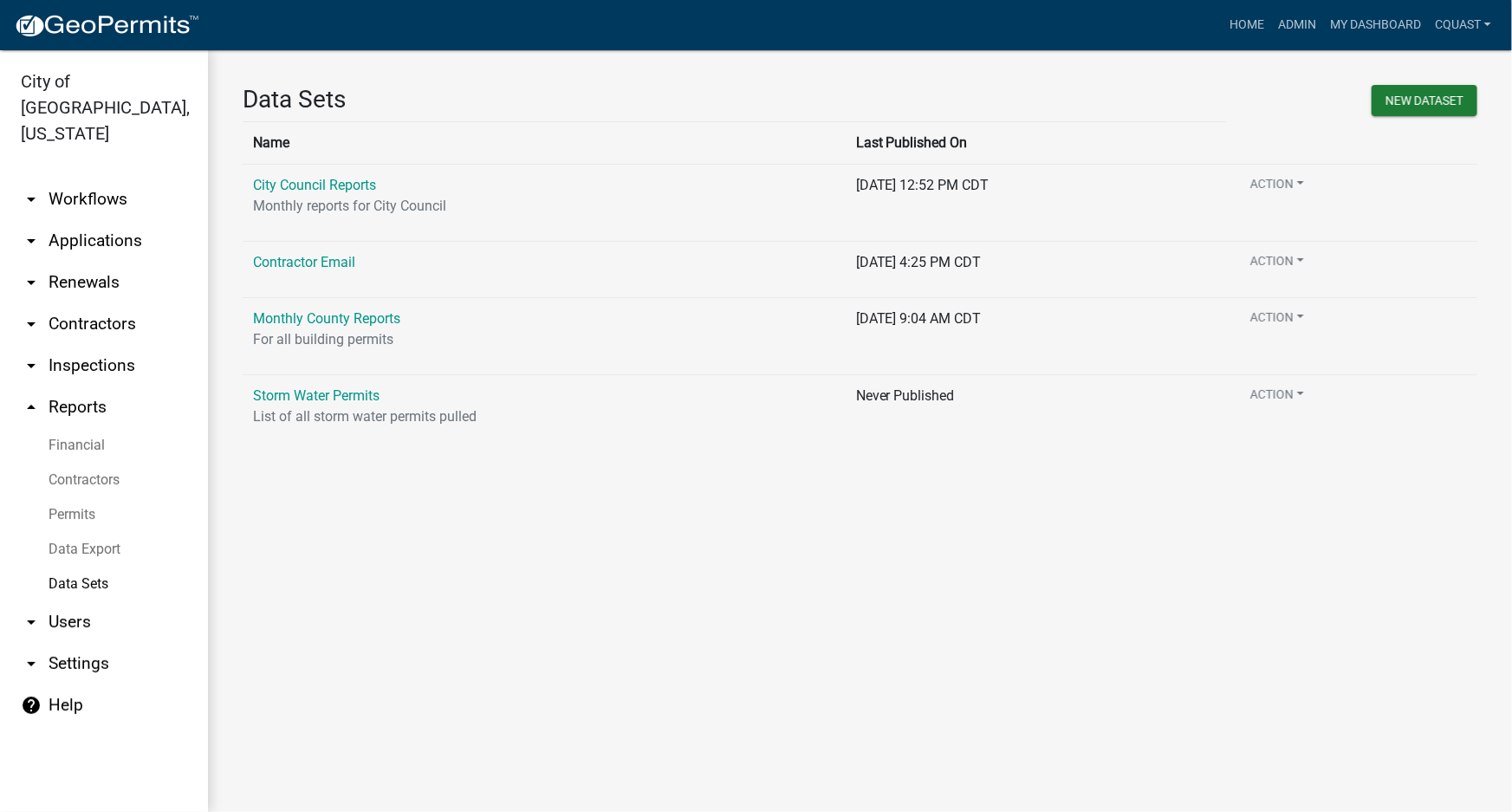
click at [73, 428] on link "Financial" at bounding box center [104, 446] width 208 height 35
select select "0: null"
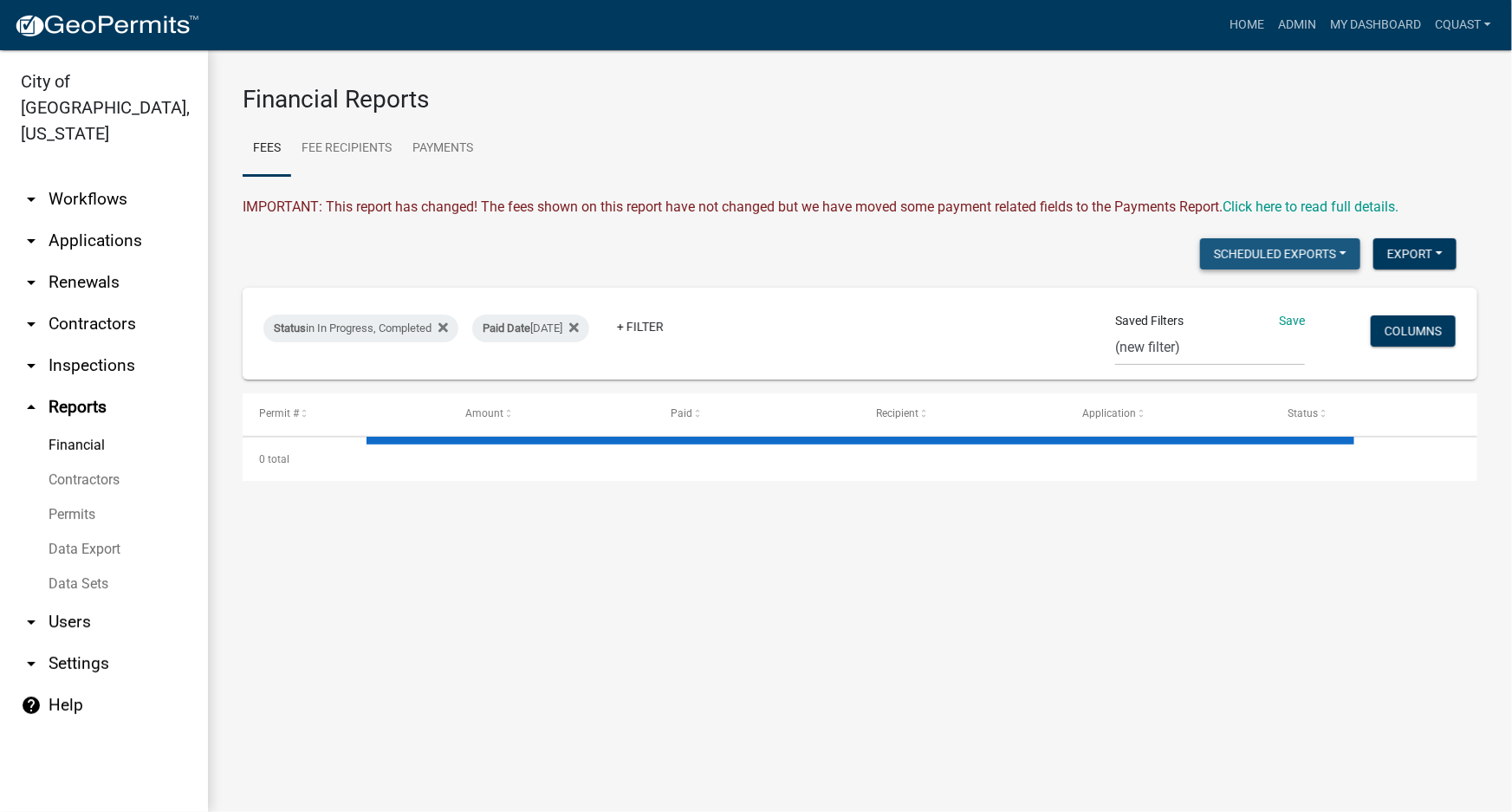
click at [1309, 255] on button "Scheduled Exports" at bounding box center [1281, 253] width 160 height 31
click at [1309, 254] on button "Scheduled Exports" at bounding box center [1281, 253] width 160 height 31
click at [1413, 251] on button "Export" at bounding box center [1414, 253] width 83 height 31
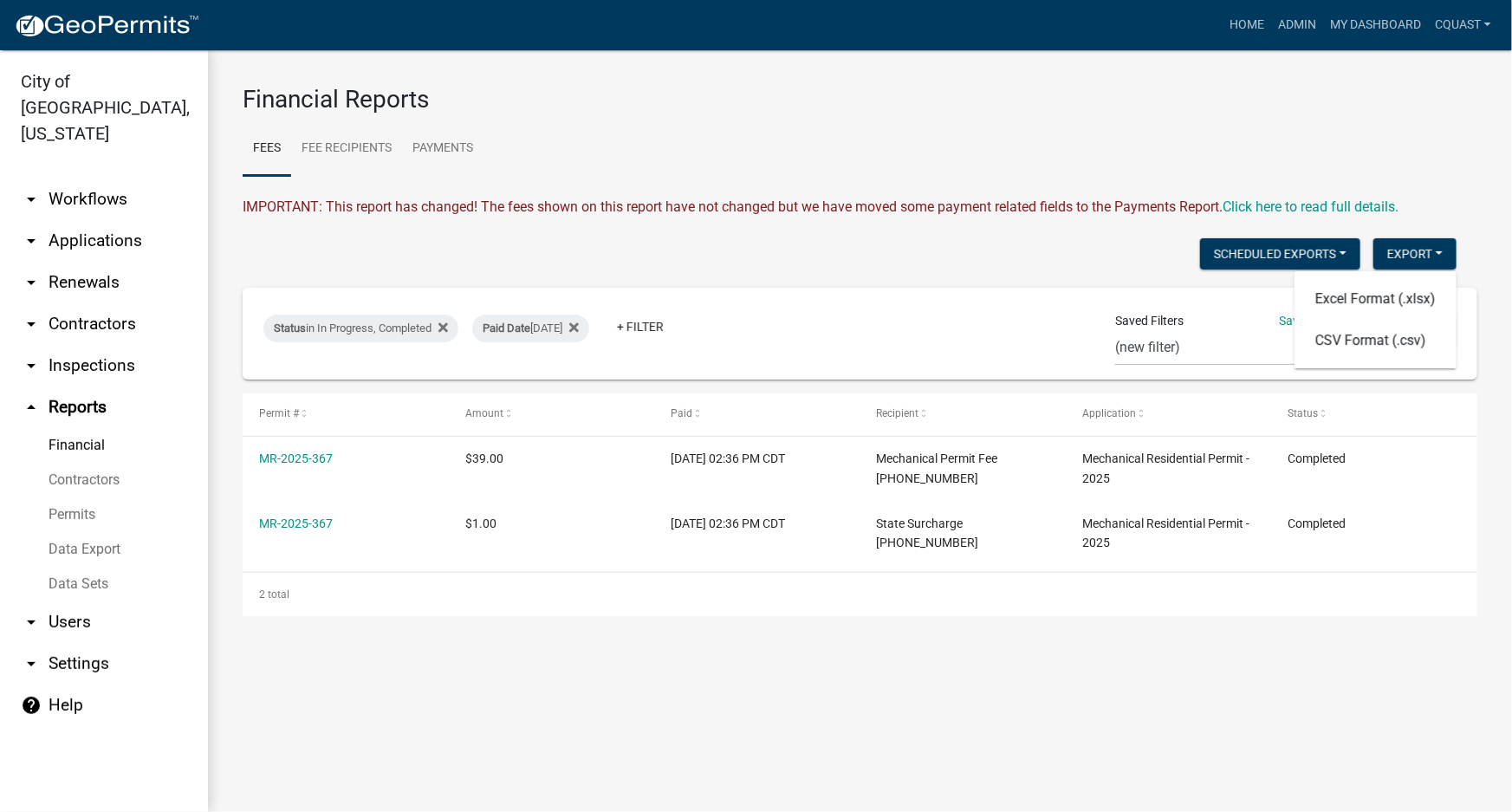
click at [734, 262] on div "Scheduled Exports + Create New Export Excel Format (.xlsx) CSV Format (.csv)" at bounding box center [849, 255] width 1240 height 36
click at [102, 386] on link "arrow_drop_up Reports" at bounding box center [104, 407] width 208 height 42
click at [106, 532] on link "Data Export" at bounding box center [104, 550] width 208 height 35
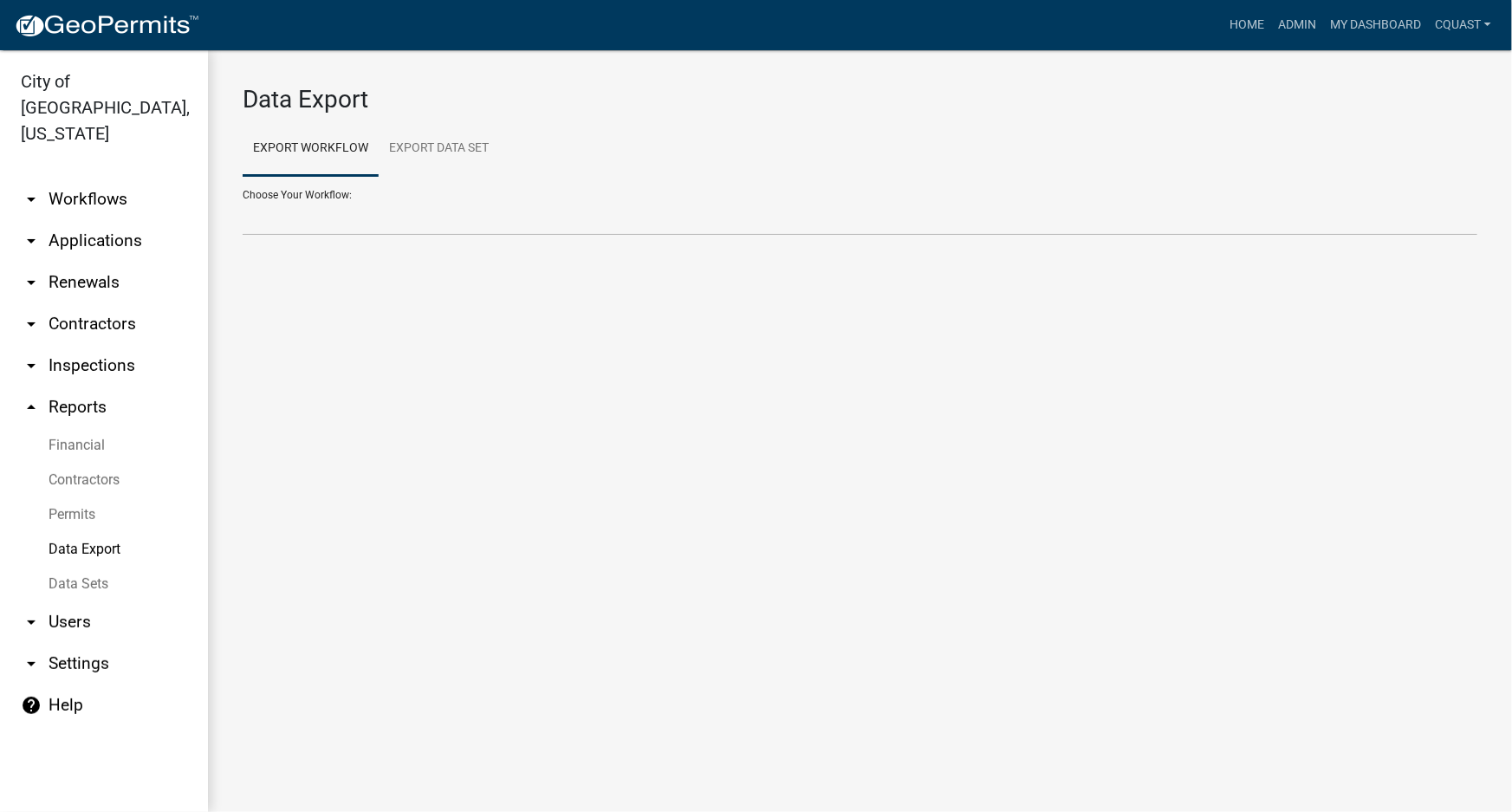
click at [103, 532] on link "Data Export" at bounding box center [104, 550] width 208 height 35
click at [93, 498] on link "Permits" at bounding box center [104, 515] width 208 height 35
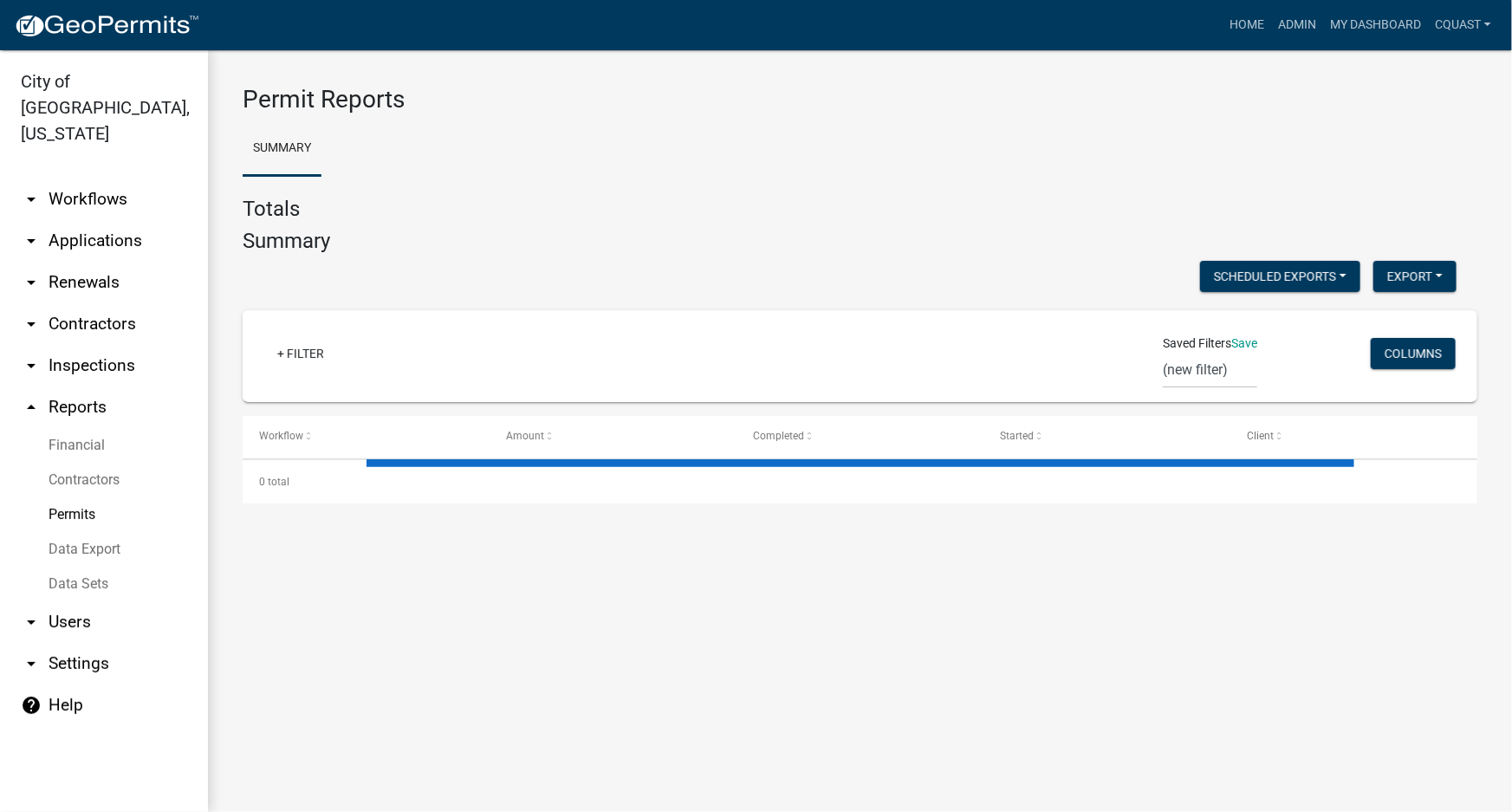
click at [88, 463] on link "Contractors" at bounding box center [104, 480] width 208 height 35
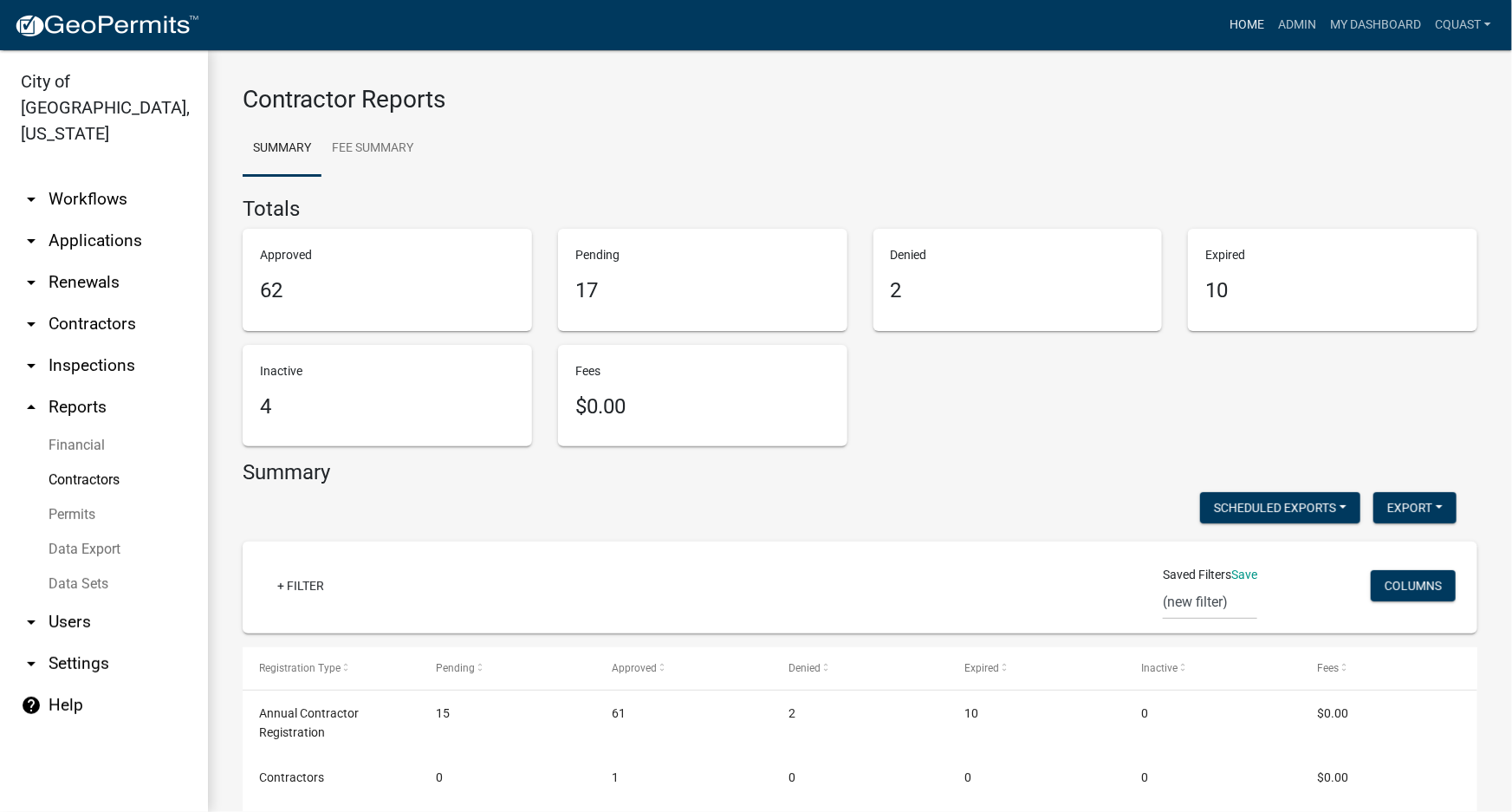
click at [1244, 22] on link "Home" at bounding box center [1247, 26] width 48 height 33
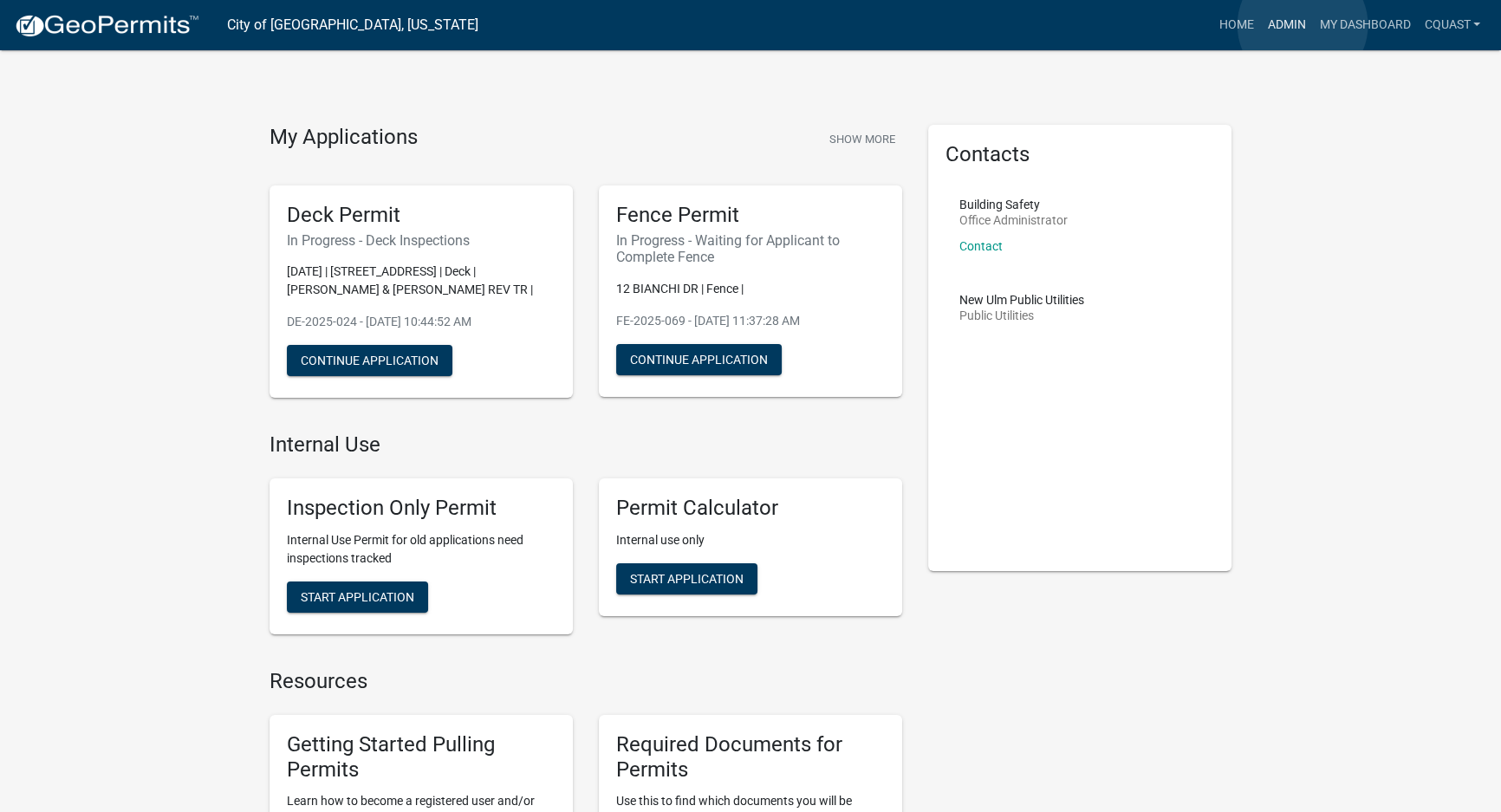
click at [1302, 26] on link "Admin" at bounding box center [1286, 26] width 52 height 33
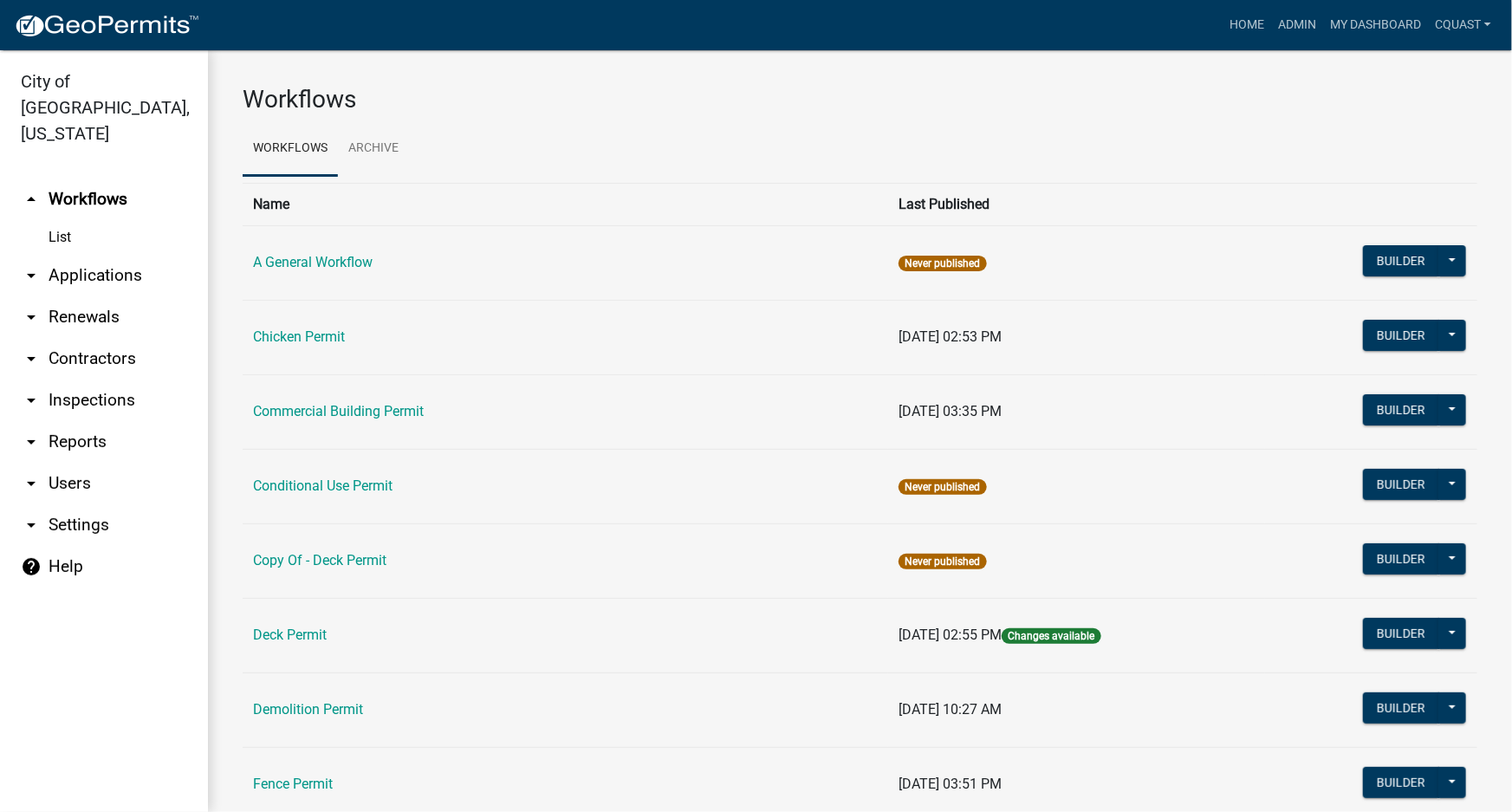
click at [80, 546] on link "help Help" at bounding box center [104, 567] width 208 height 42
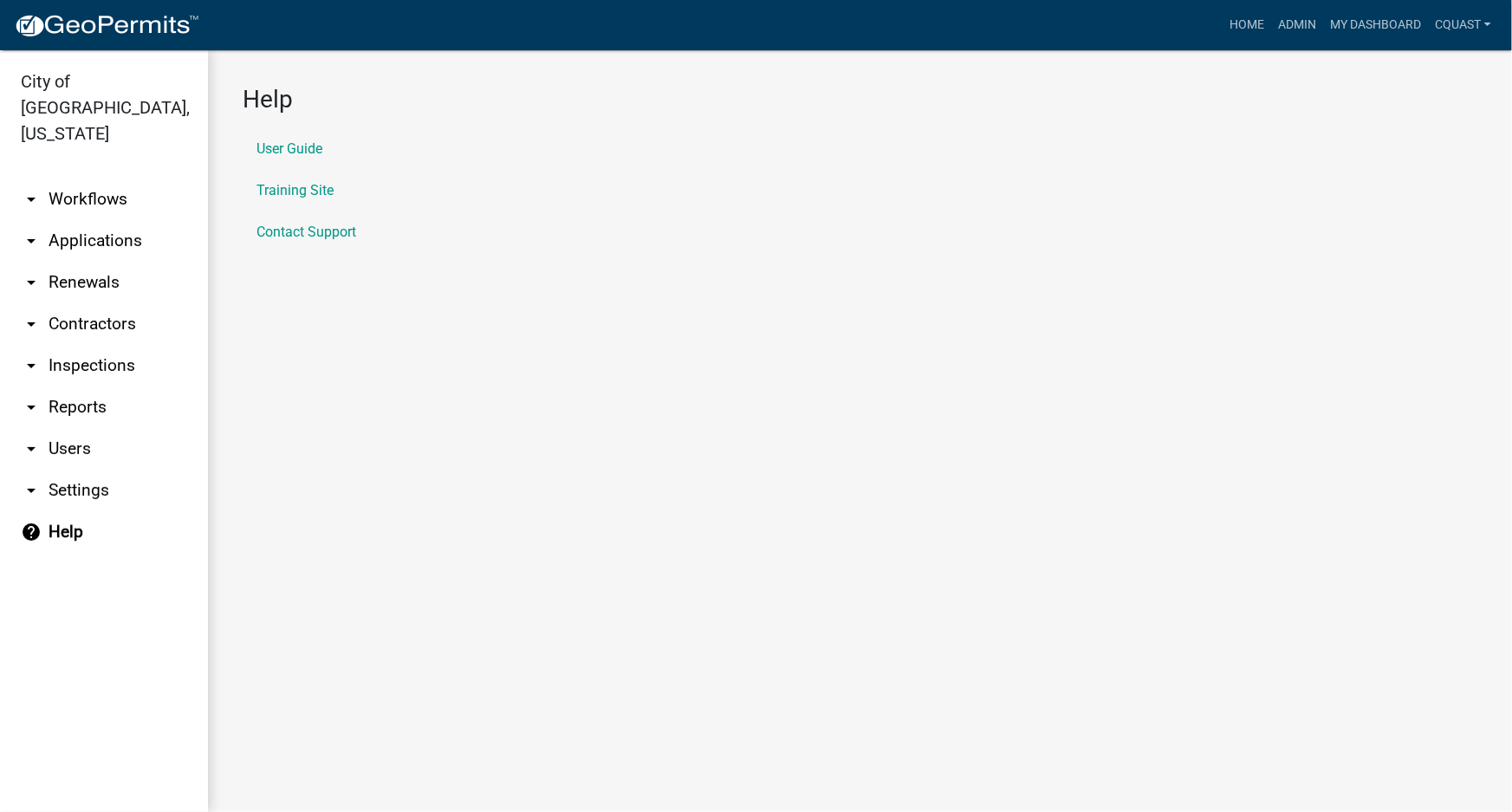
click at [310, 157] on li "User Guide" at bounding box center [859, 149] width 1235 height 42
click at [284, 149] on link "User Guide" at bounding box center [289, 149] width 66 height 14
drag, startPoint x: 65, startPoint y: 366, endPoint x: 80, endPoint y: 377, distance: 18.6
click at [65, 386] on link "arrow_drop_down Reports" at bounding box center [104, 407] width 208 height 42
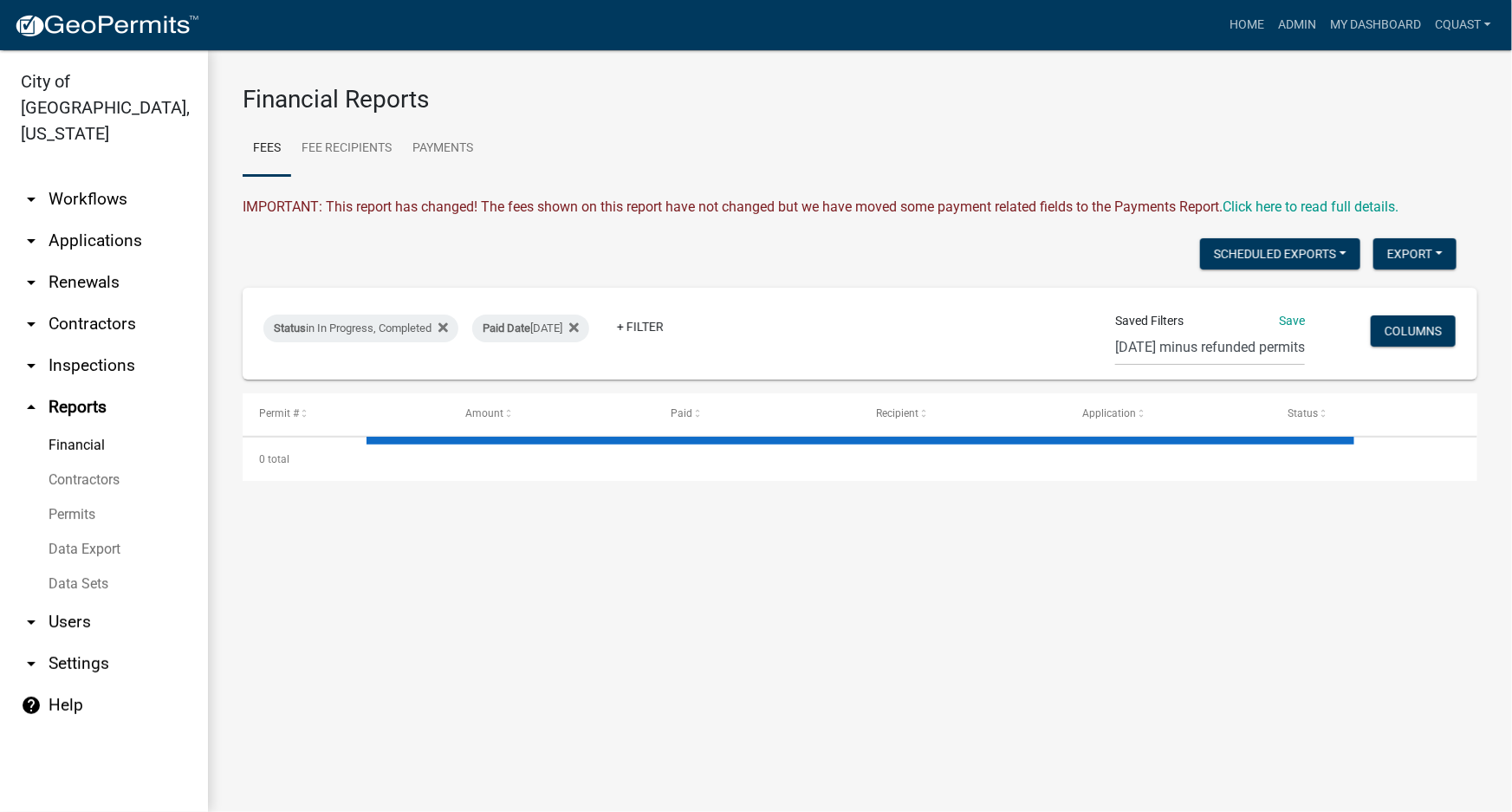
click at [79, 567] on link "Data Sets" at bounding box center [104, 584] width 208 height 35
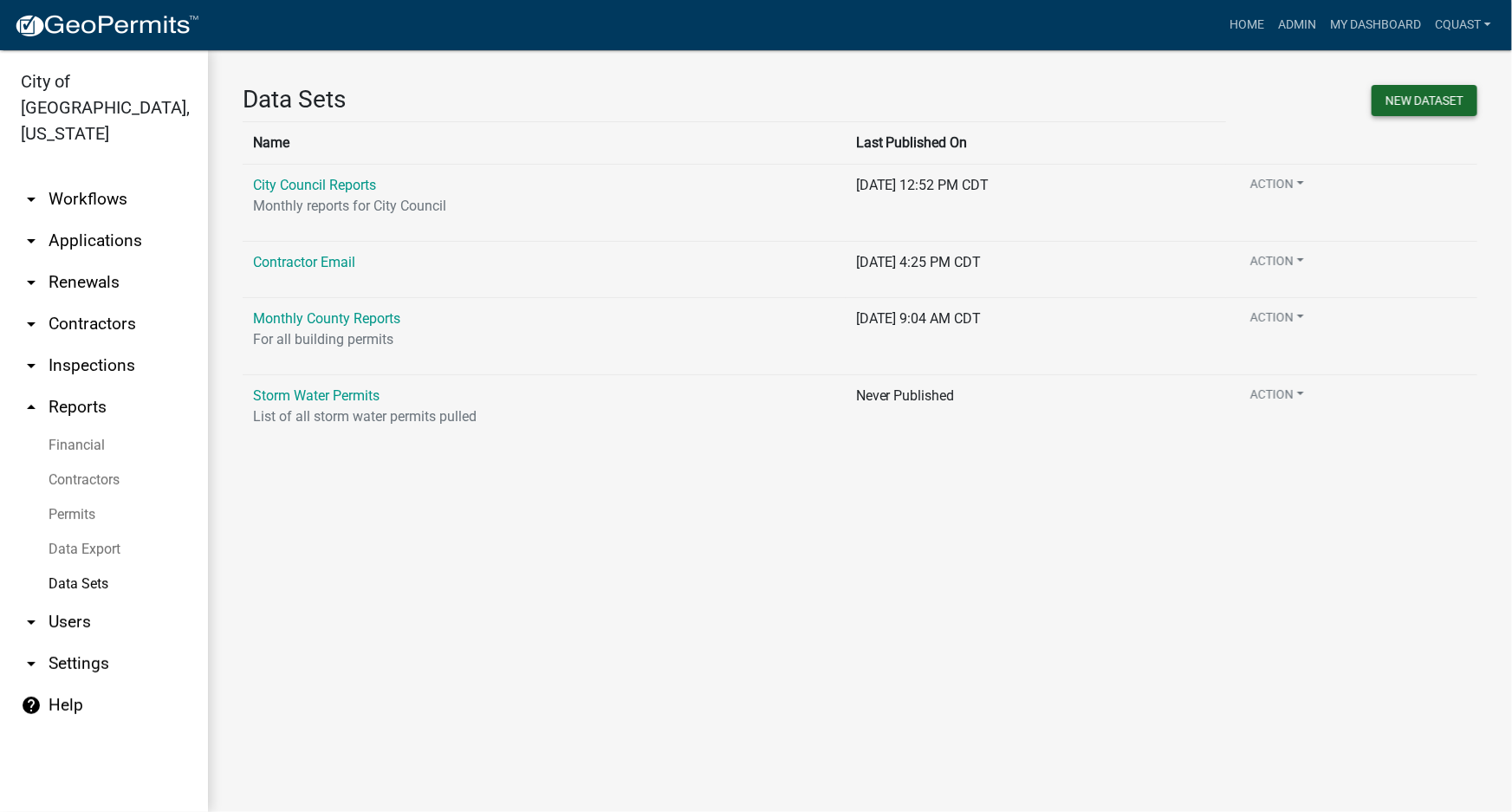
click at [1386, 98] on button "New DataSet" at bounding box center [1425, 100] width 106 height 31
select select
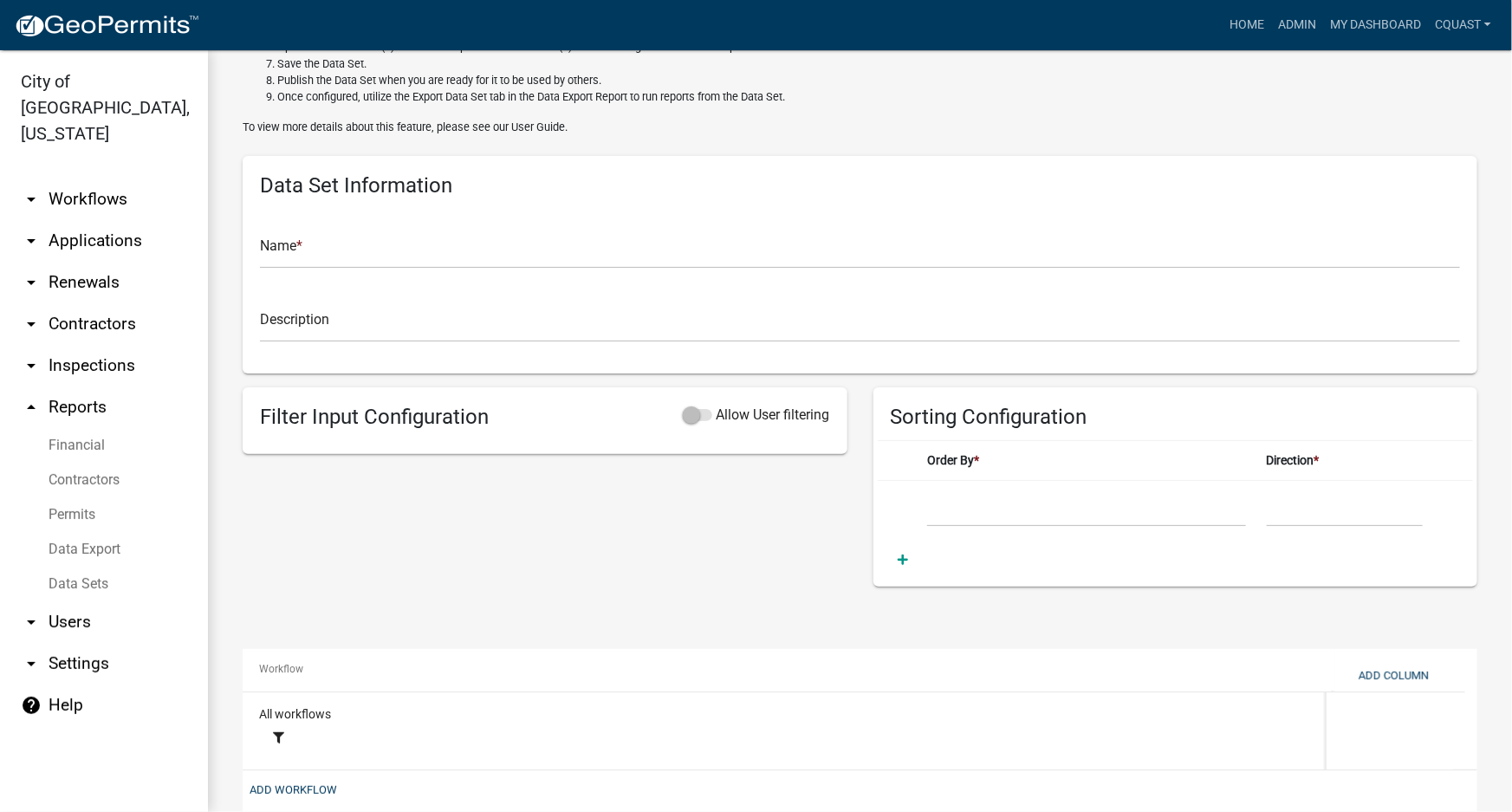
scroll to position [210, 0]
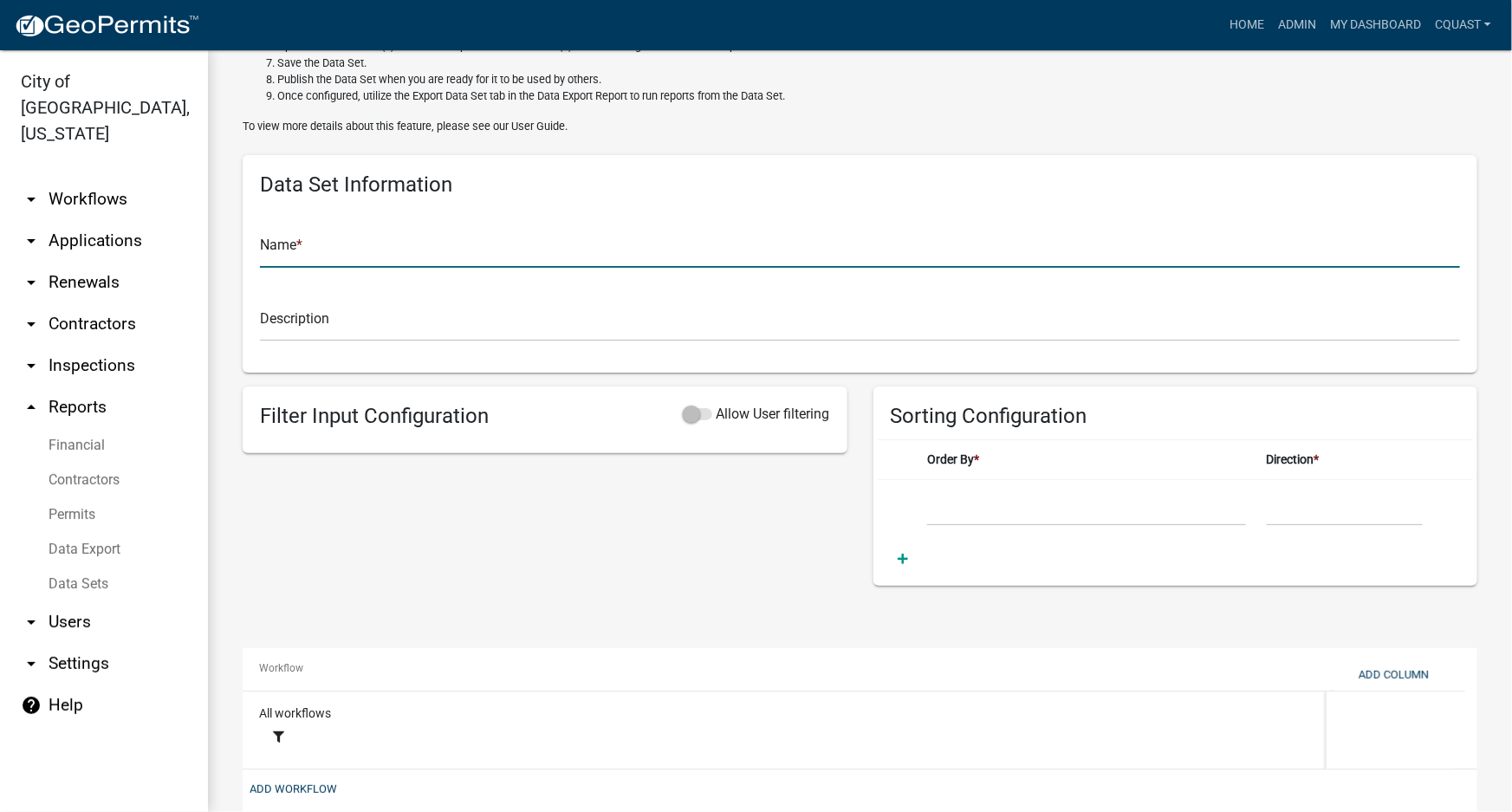
click at [343, 258] on input "text" at bounding box center [859, 250] width 1200 height 36
type input "Test"
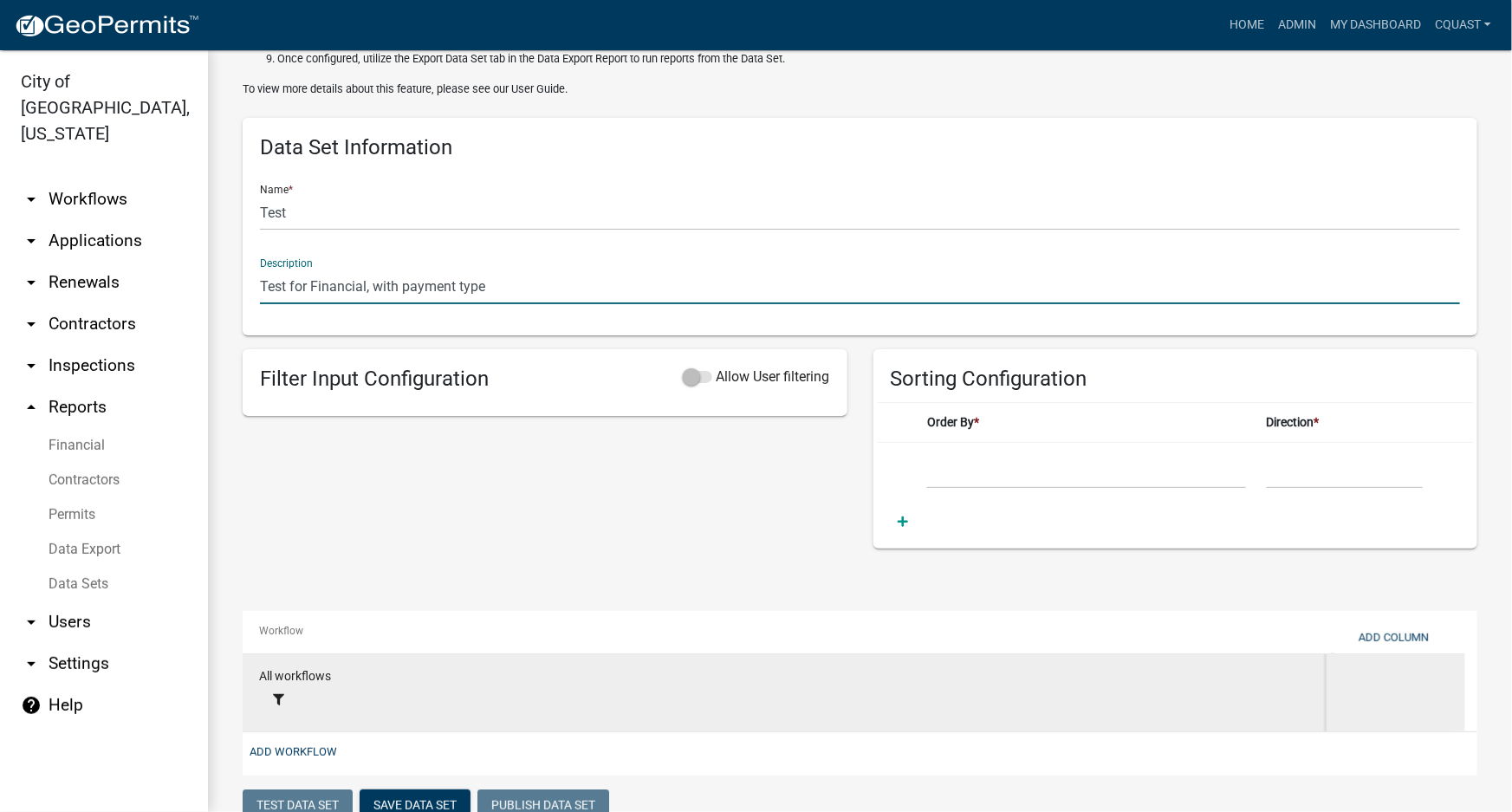
scroll to position [293, 0]
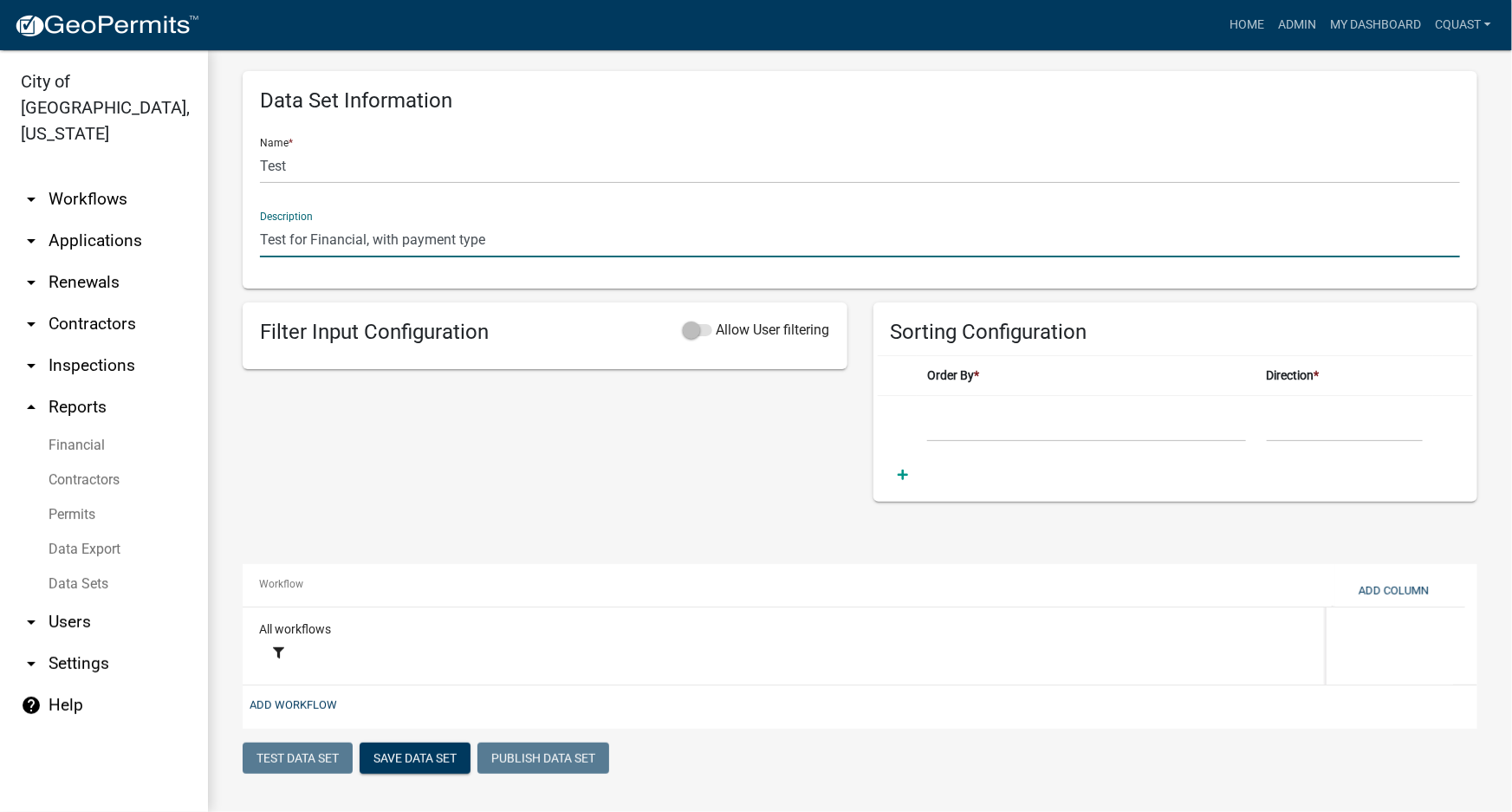
type input "Test for Financial, with payment type"
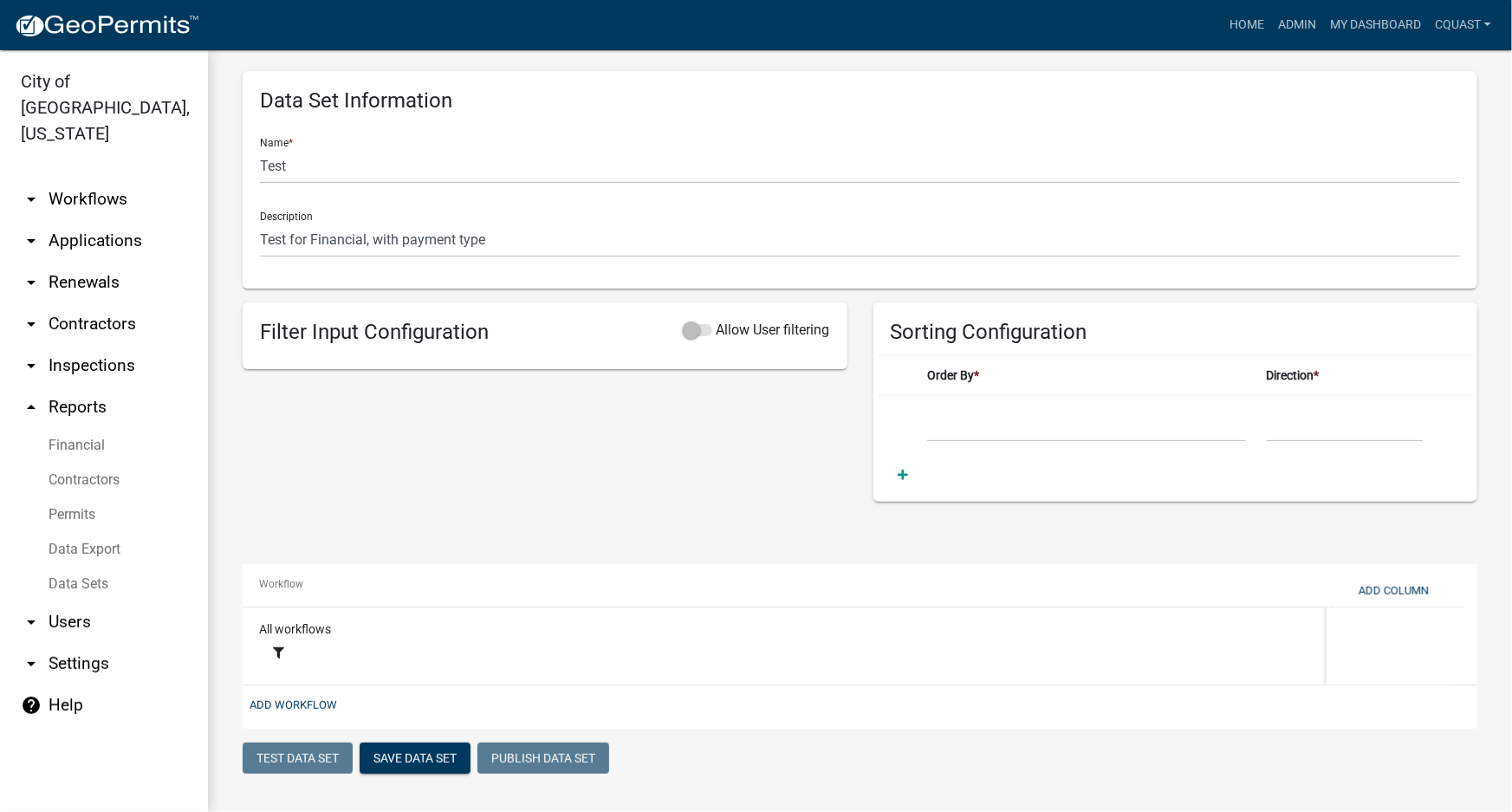
click at [284, 732] on wm-dataset-designer "New Data Set A Data Set allows you to combine data entities from multiple workf…" at bounding box center [859, 284] width 1235 height 987
click at [304, 712] on button "Add Workflow" at bounding box center [293, 704] width 101 height 28
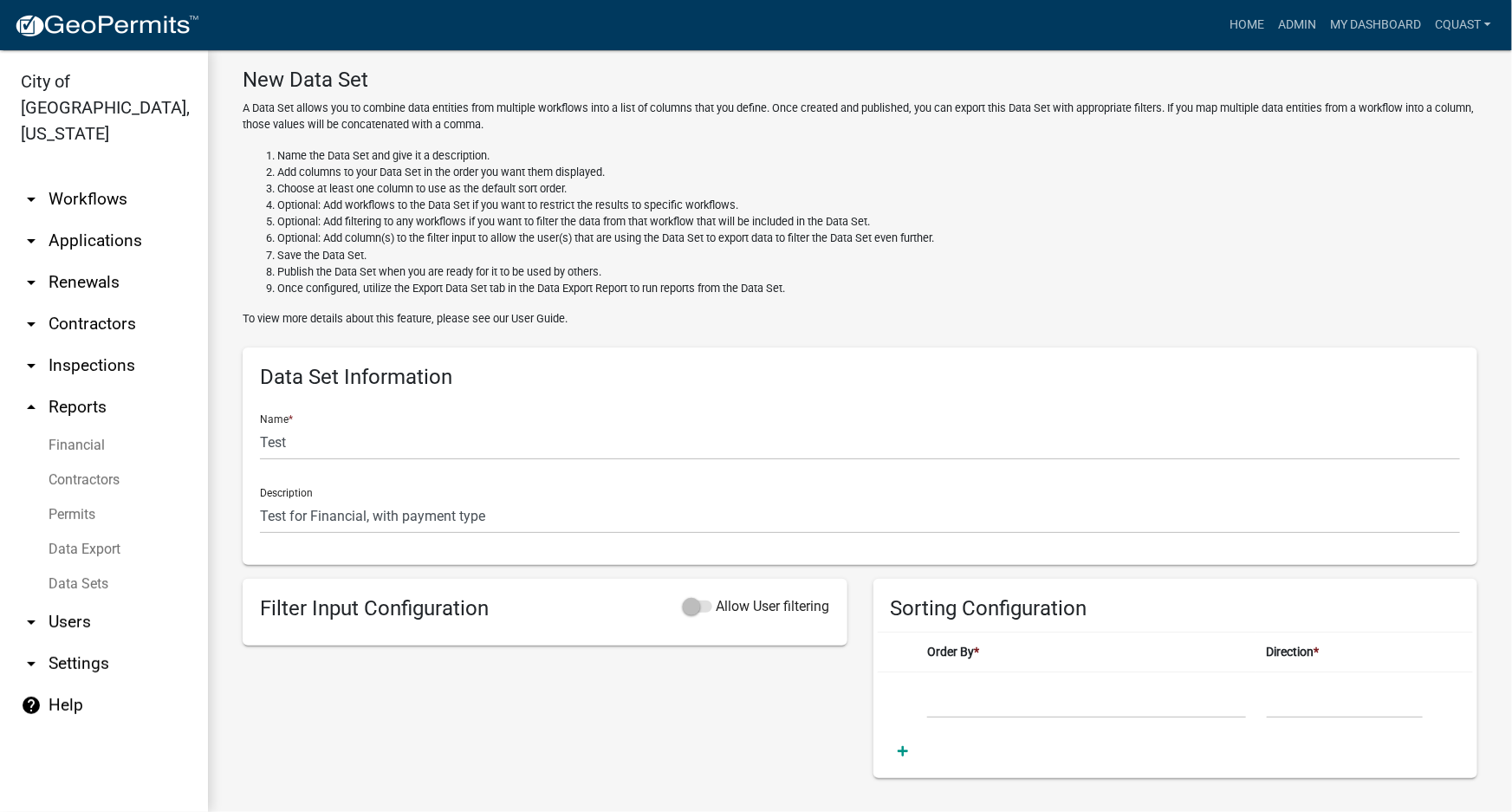
scroll to position [0, 0]
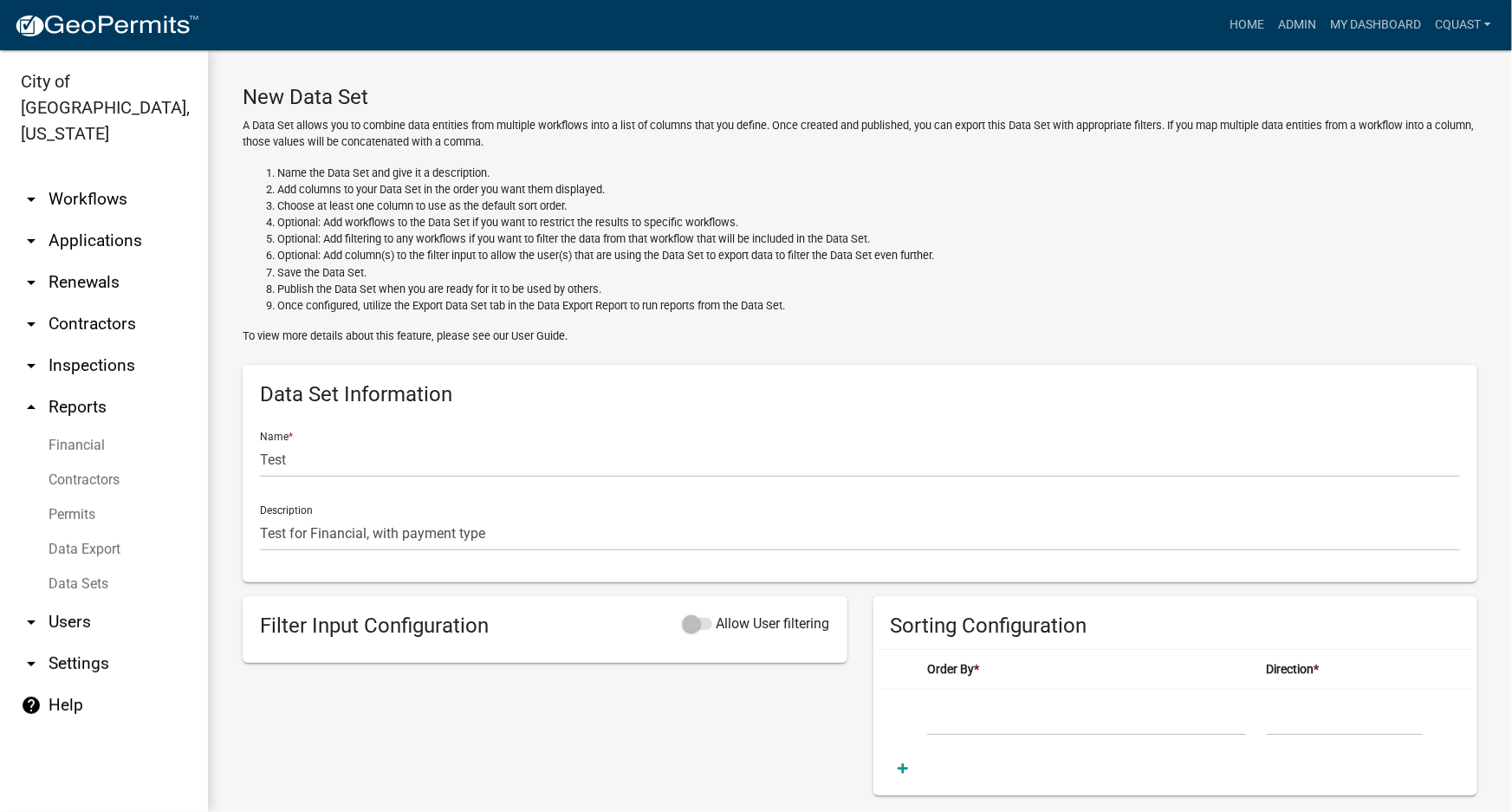
click at [82, 428] on link "Financial" at bounding box center [104, 446] width 208 height 35
select select "0: null"
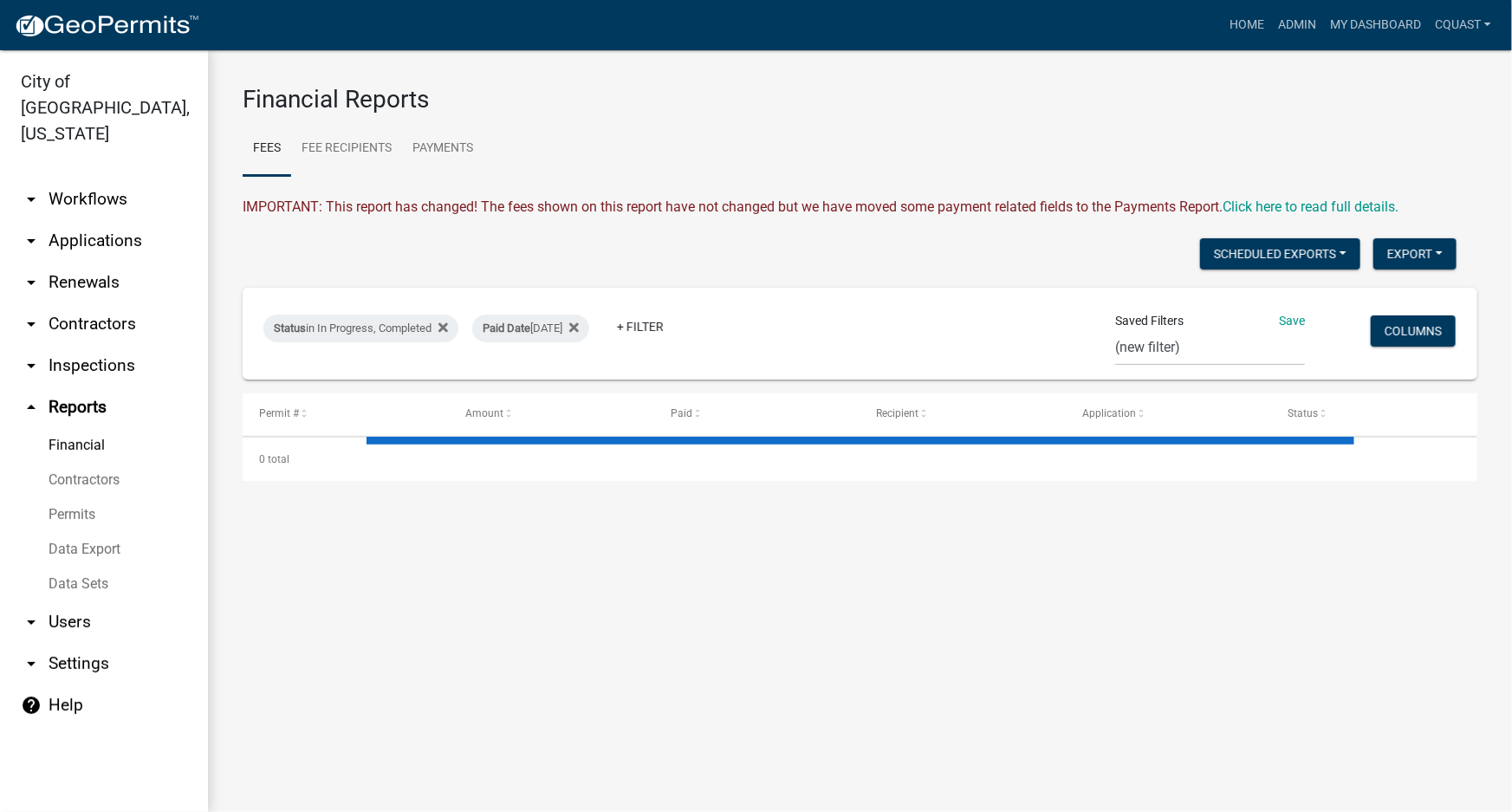
click at [114, 463] on link "Contractors" at bounding box center [104, 480] width 208 height 35
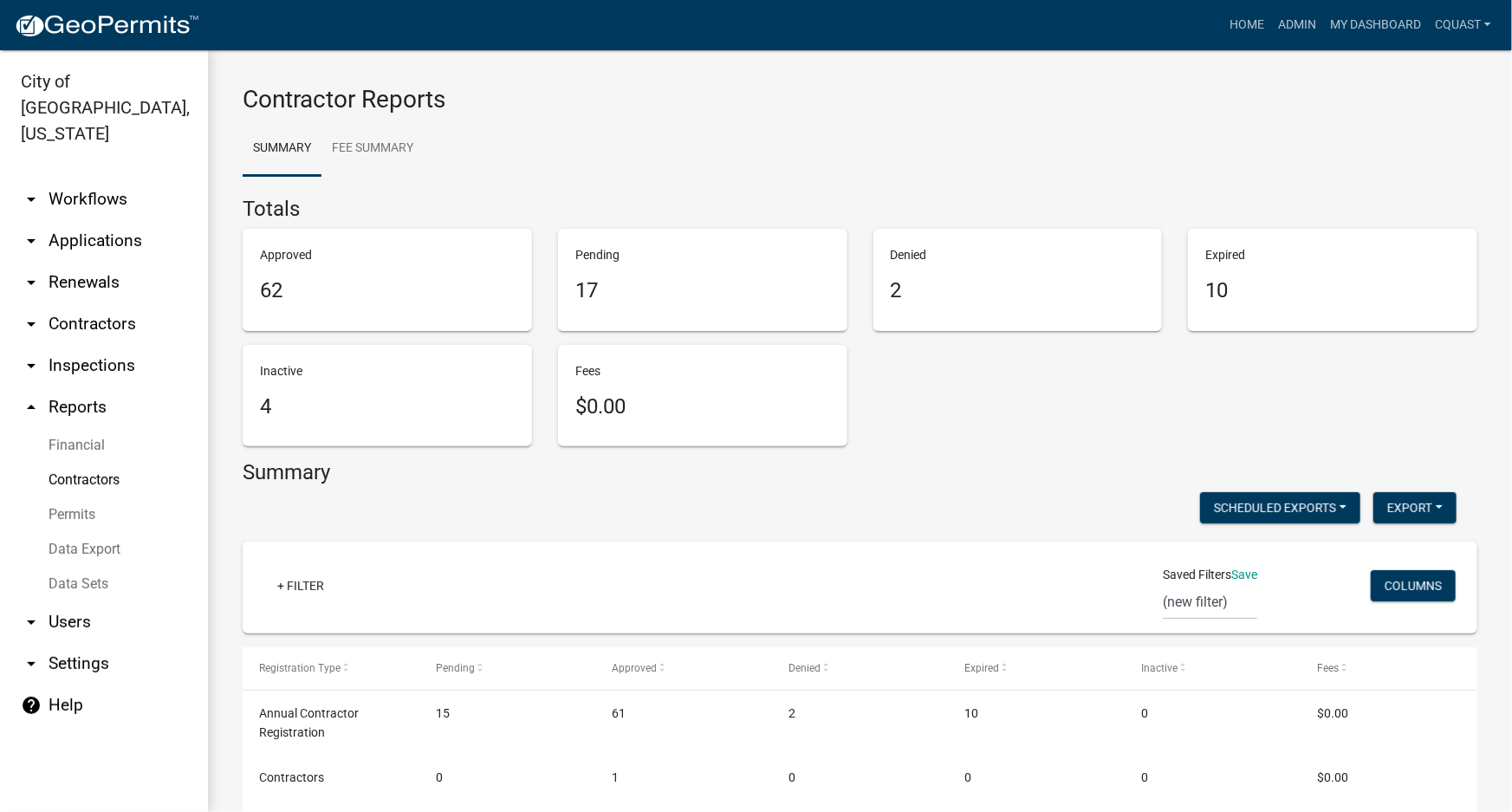
click at [82, 498] on link "Permits" at bounding box center [104, 515] width 208 height 35
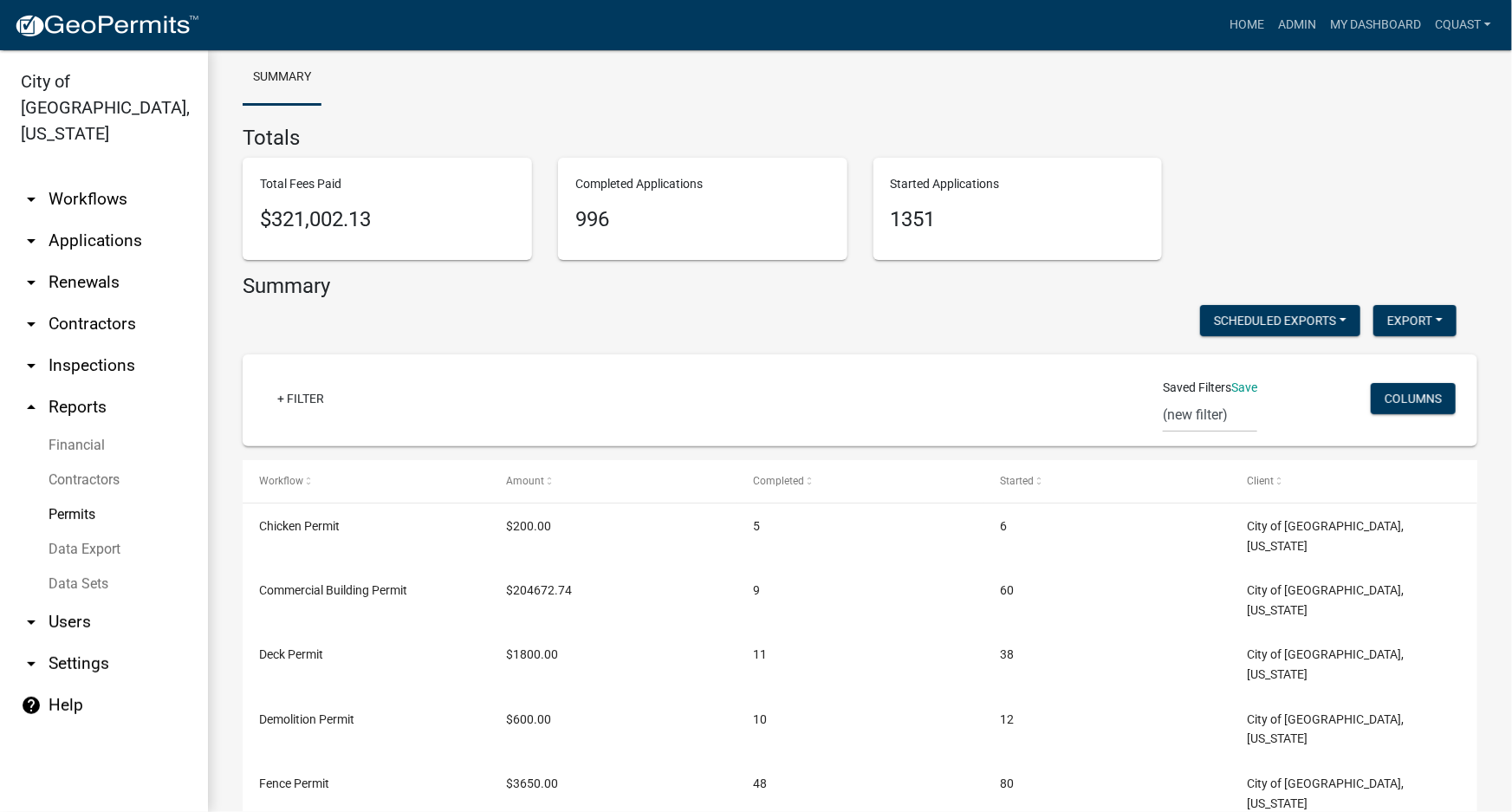
scroll to position [52, 0]
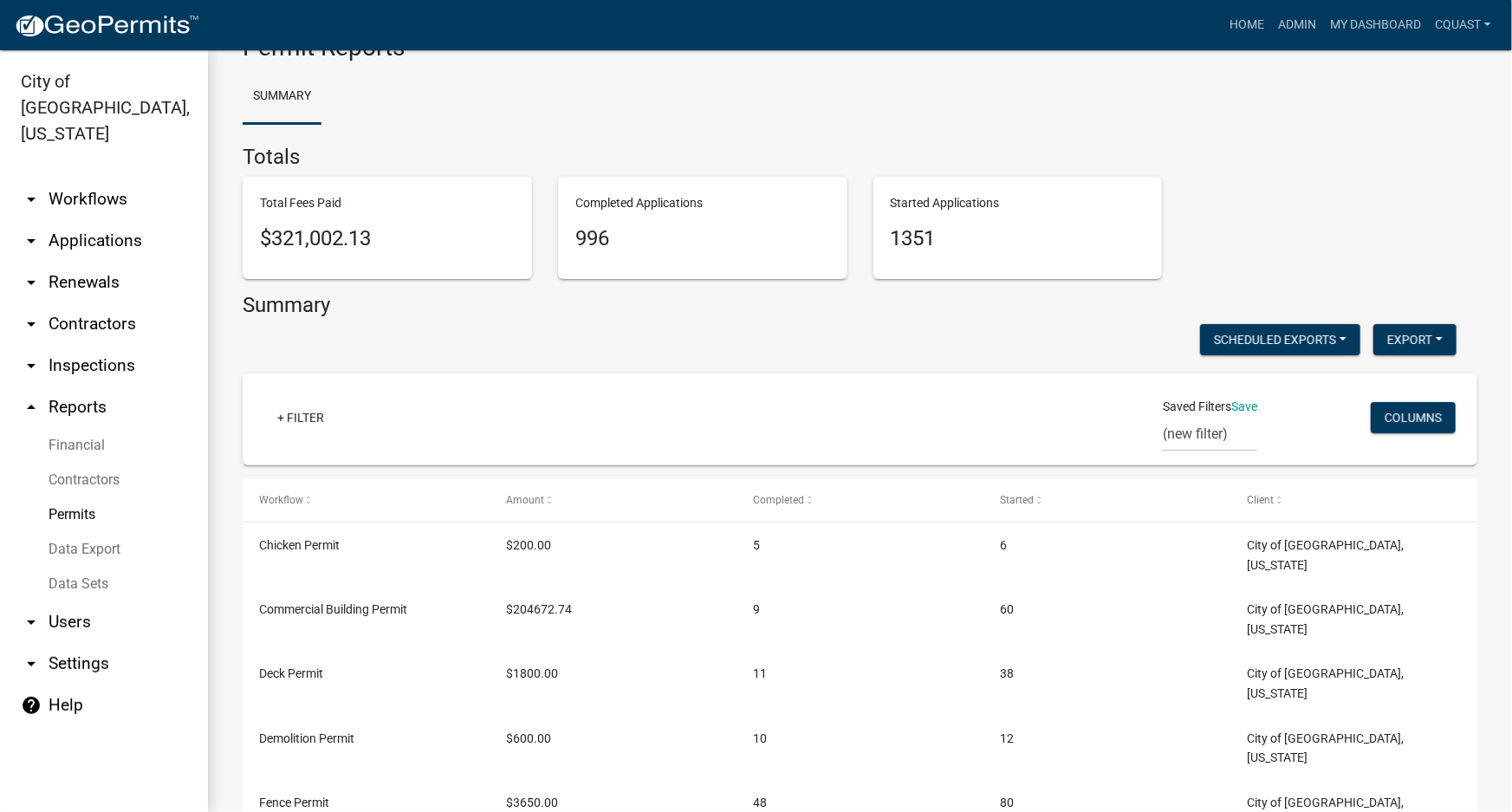
click at [118, 532] on link "Data Export" at bounding box center [104, 550] width 208 height 35
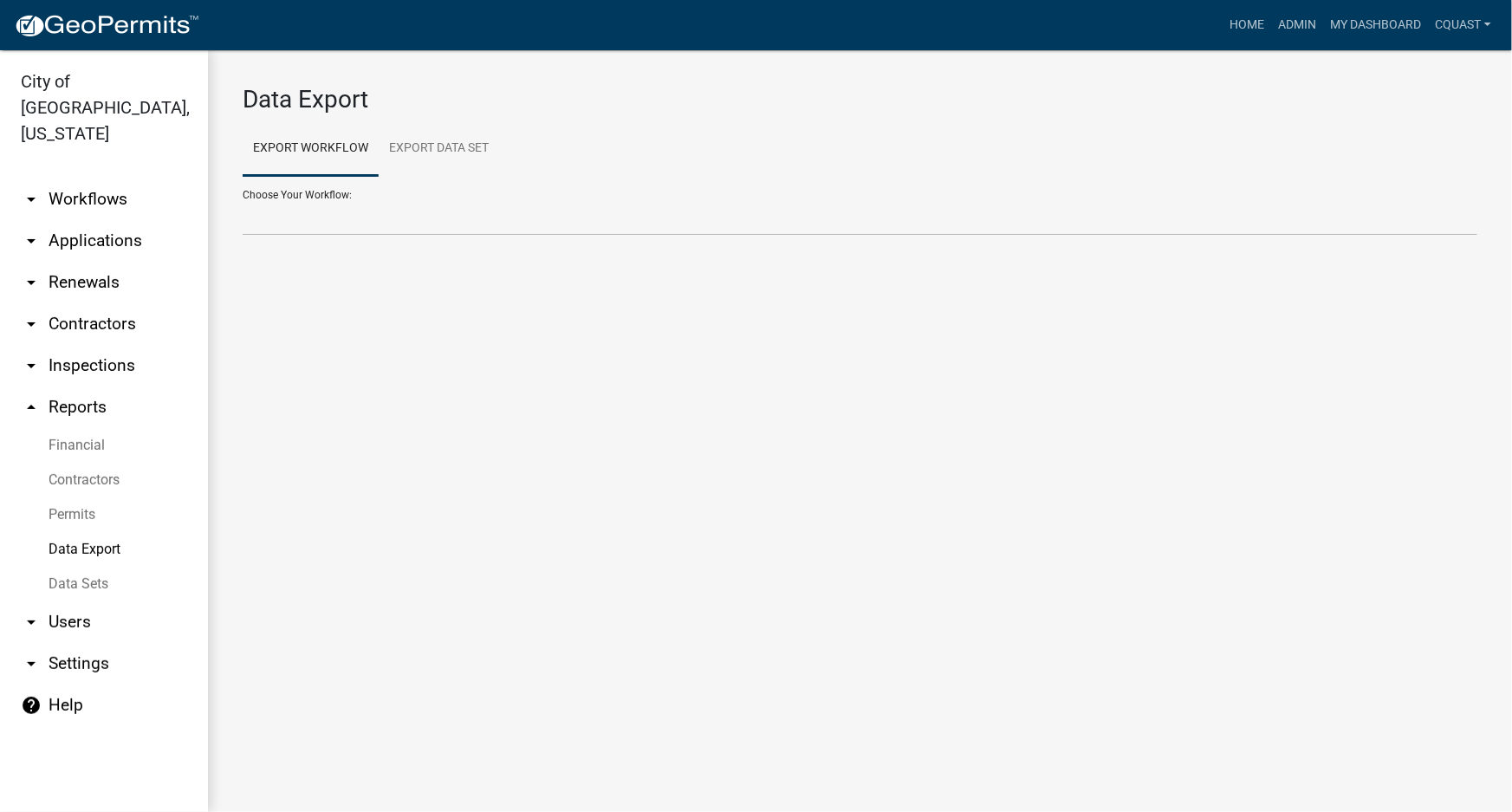
click at [77, 498] on link "Permits" at bounding box center [104, 515] width 208 height 35
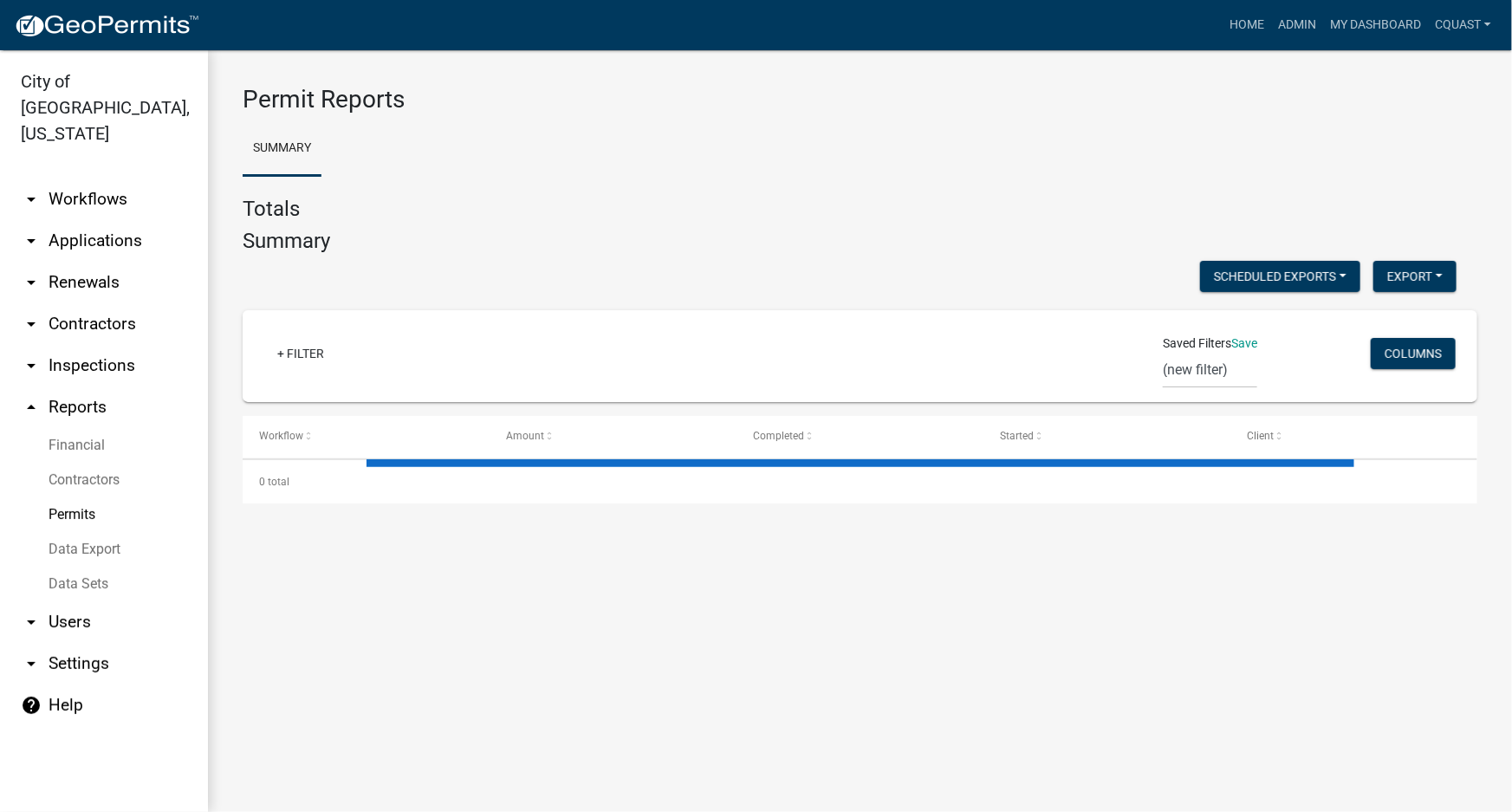
click at [94, 532] on link "Data Export" at bounding box center [104, 550] width 208 height 35
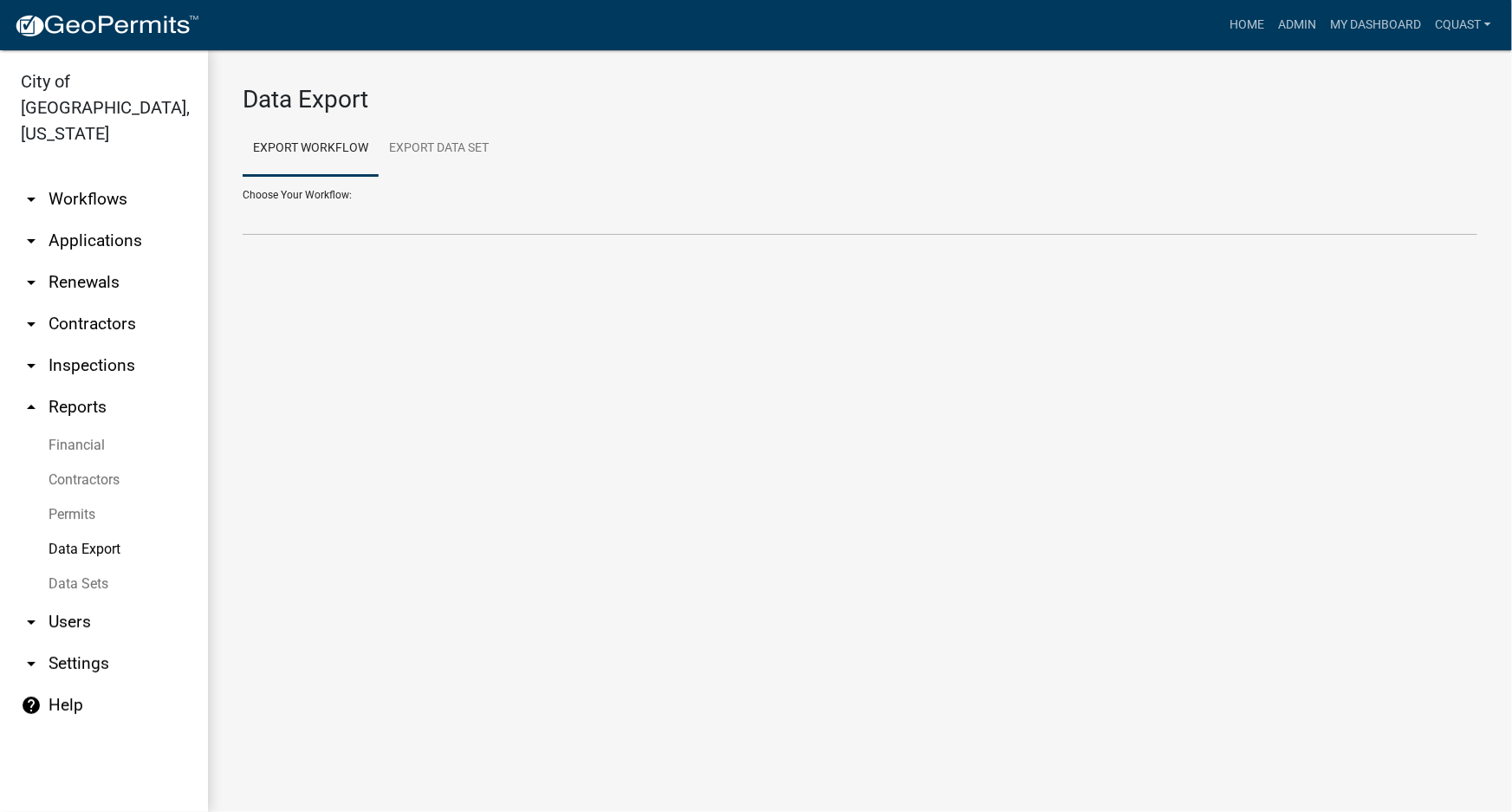
click at [88, 567] on link "Data Sets" at bounding box center [104, 584] width 208 height 35
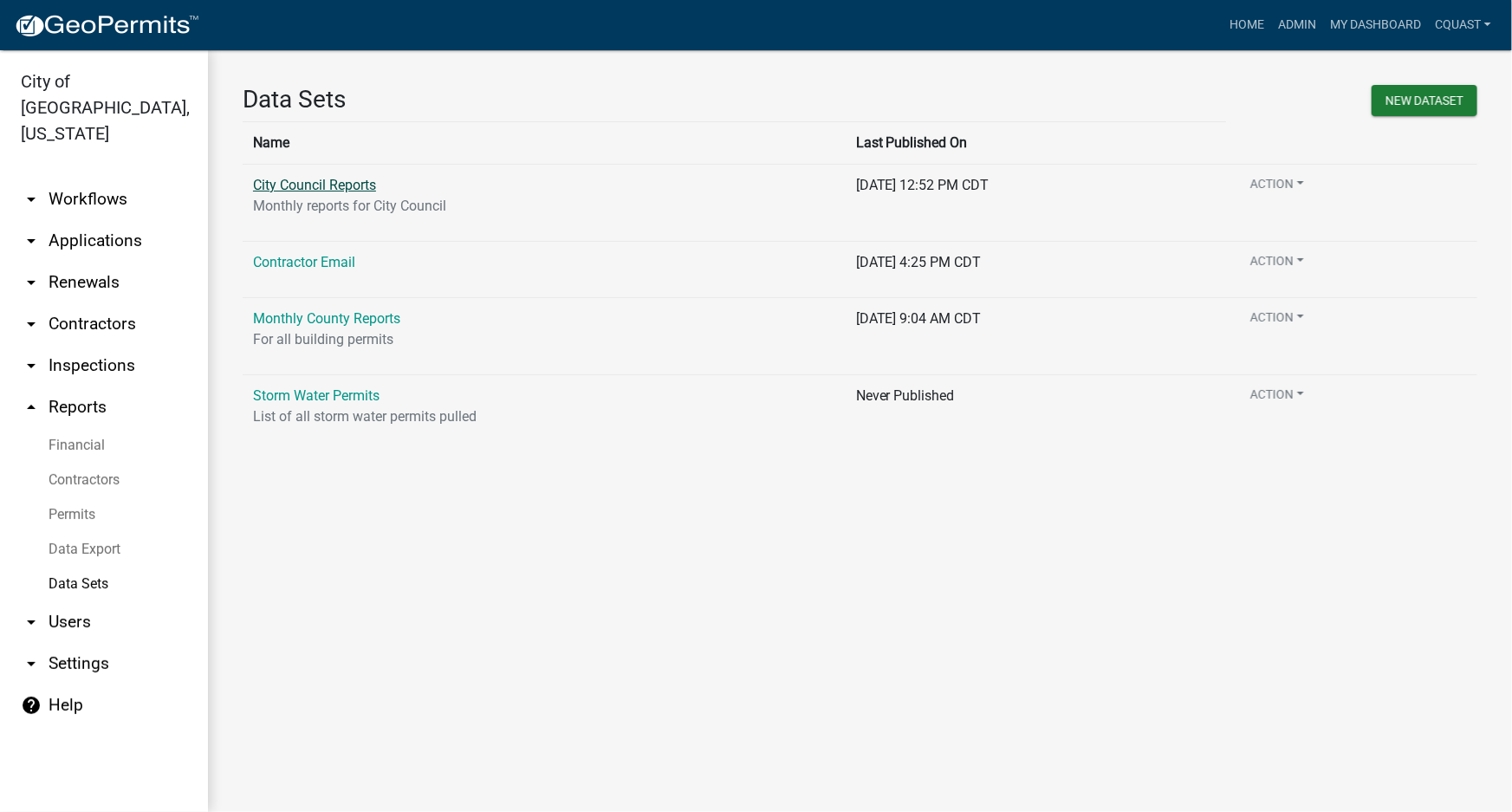
click at [288, 183] on link "City Council Reports" at bounding box center [314, 185] width 123 height 16
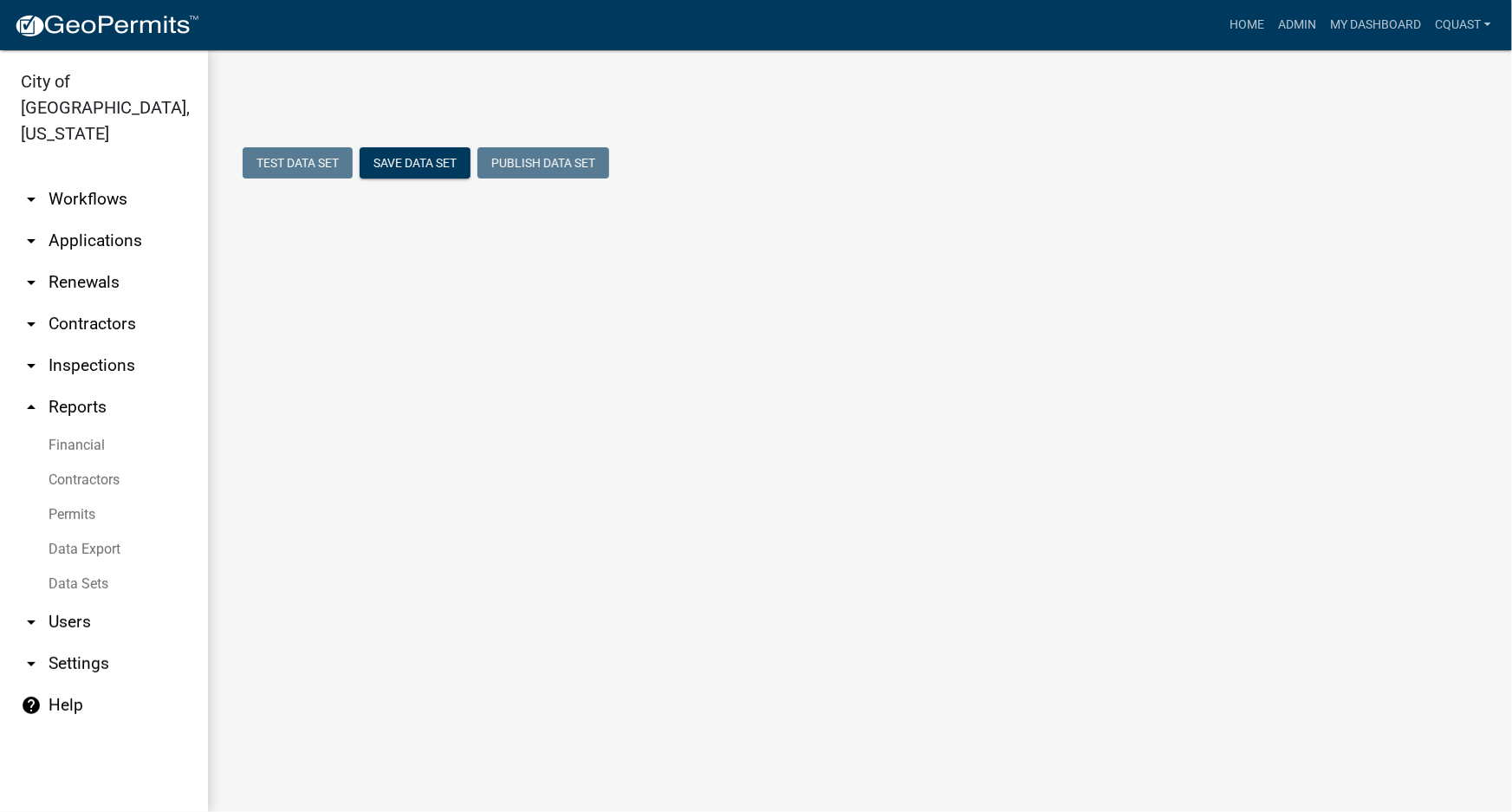
select select "PaidDate"
select select "2"
select select "037eb0c5-d365-4690-af3e-131fe4a09687"
select select "77d5268a-ee55-46ba-aac3-5bf2842c55fe"
select select "ccbe4909-3589-46d0-9c0c-184ff271c7e9"
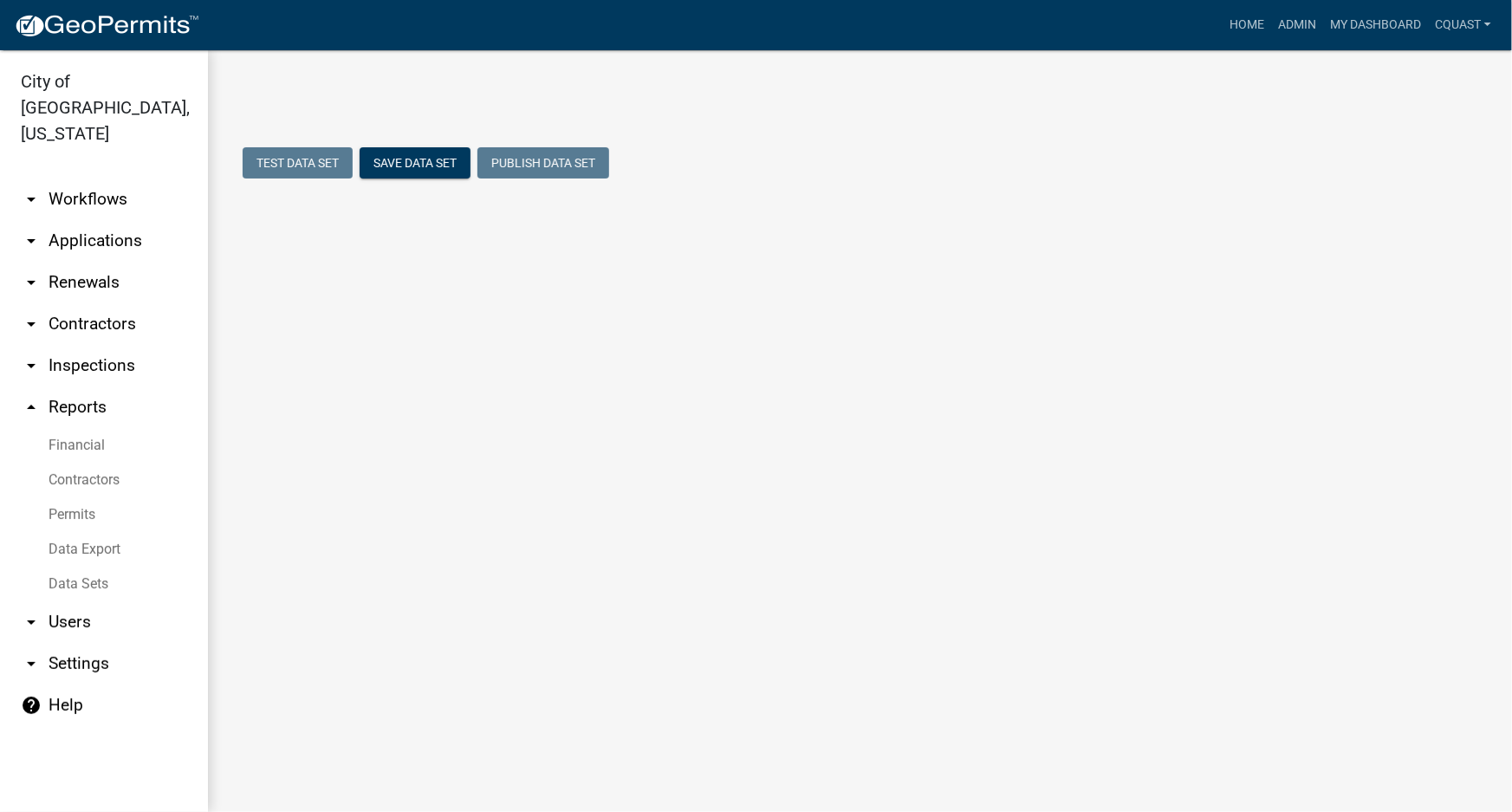
select select "70488d89-0aca-4fee-aed5-868c9dd83ebf"
select select "892f56cf-edbb-43cd-b2d6-aadadad238d5"
select select "2f4a6a01-f847-4d04-a10c-9cf1c97e4cd1"
select select "6bd7655b-72a6-468e-8e40-27d20ba27254"
select select "6a8b93a2-52bd-4a81-a3ed-012e7db6319b"
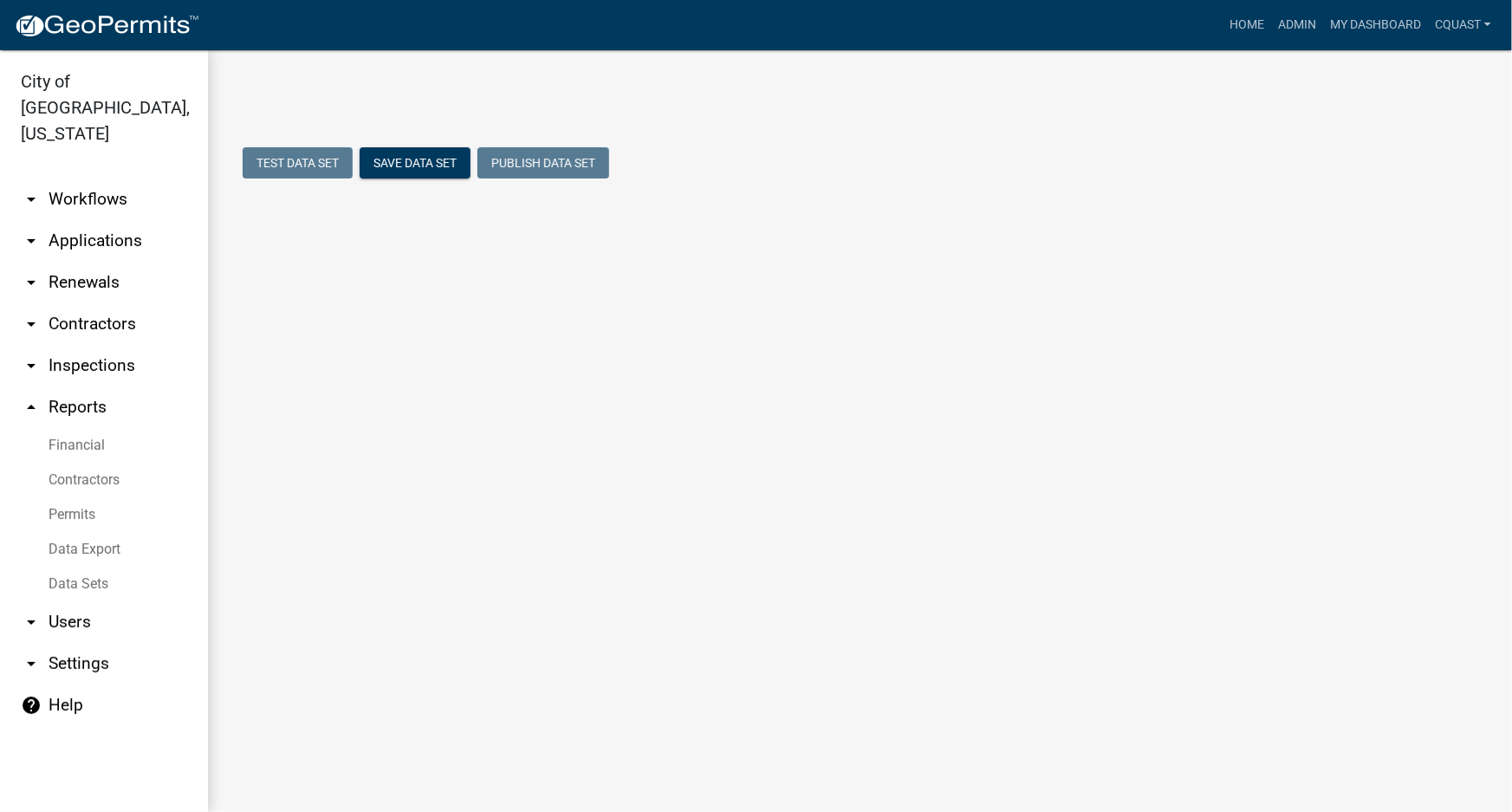
select select "198551bd-bd8a-4ad6-b1c1-81a9fb7dbaea"
select select "58ab5222-df5c-4bec-ae59-fbb1c58937bd"
select select "763f7cac-67da-46c4-b1b6-07ee4fb36f81"
select select "ee4a2471-b37c-4a30-9309-1c3fcaeac3b8"
select select "fcbaccbb-be72-4335-9eee-ff4852d95fc1"
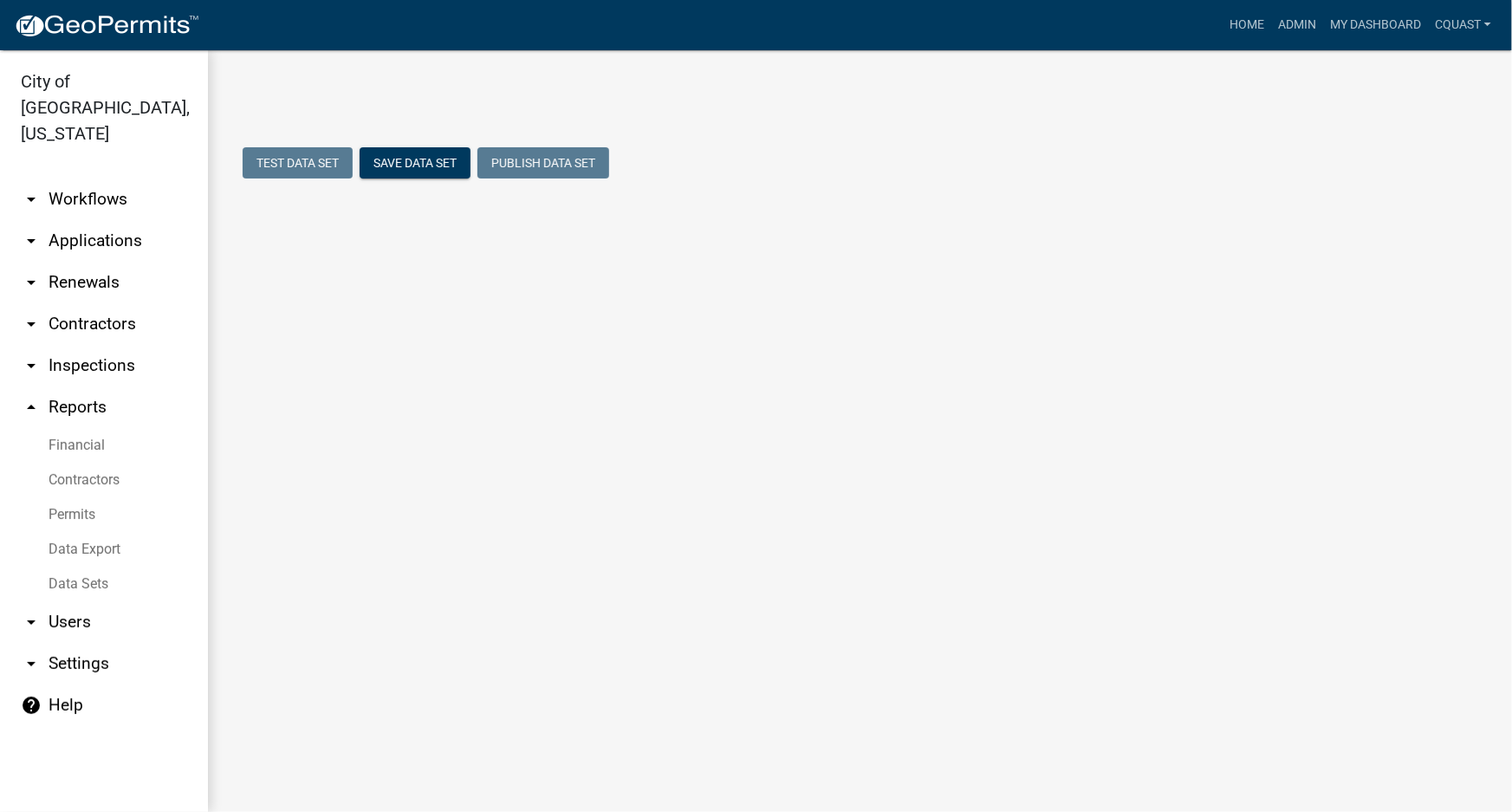
select select "94691317-e4d2-49be-a4d1-9b437bbba6d9"
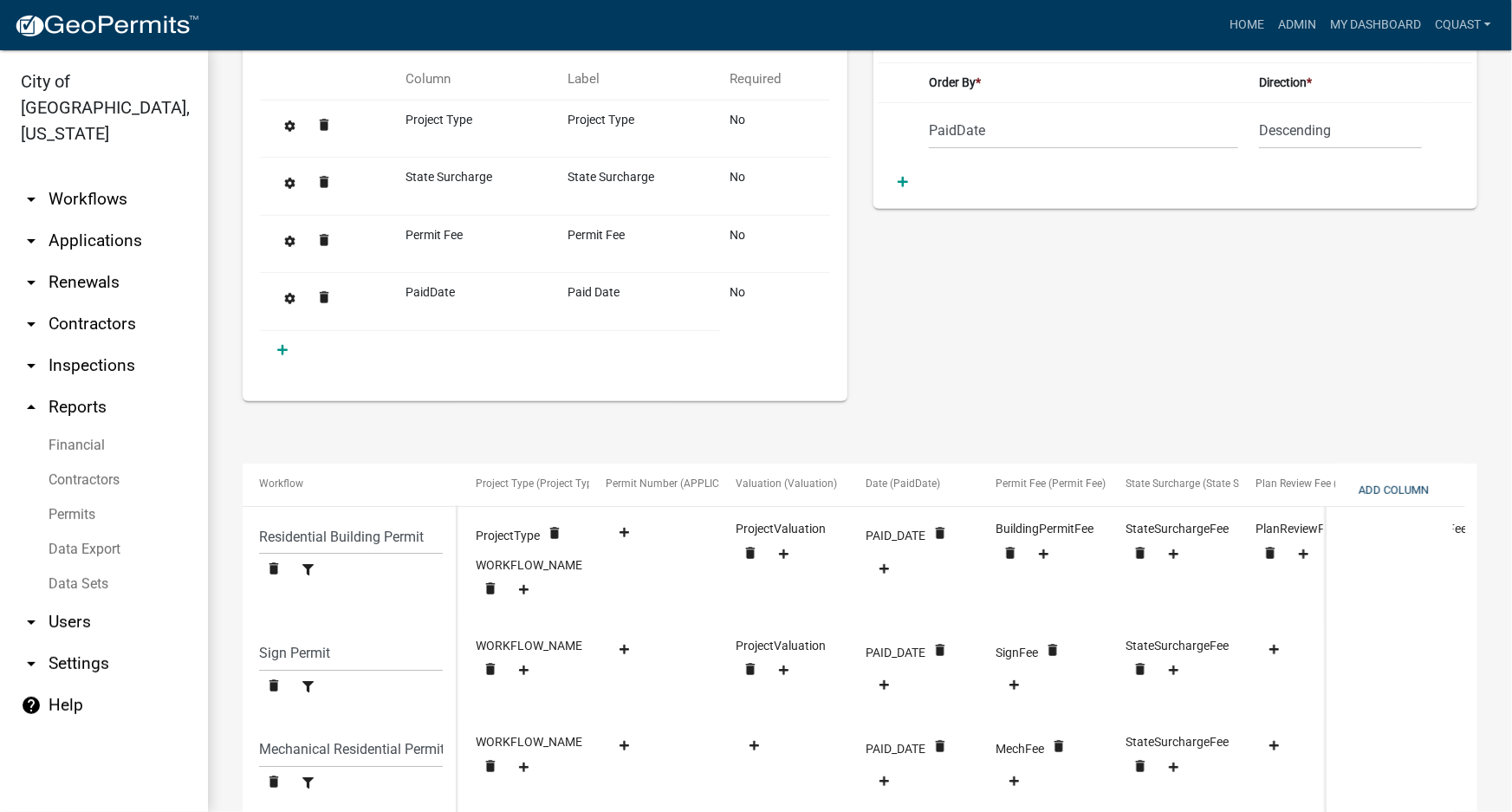
scroll to position [93, 0]
